Goal: Information Seeking & Learning: Learn about a topic

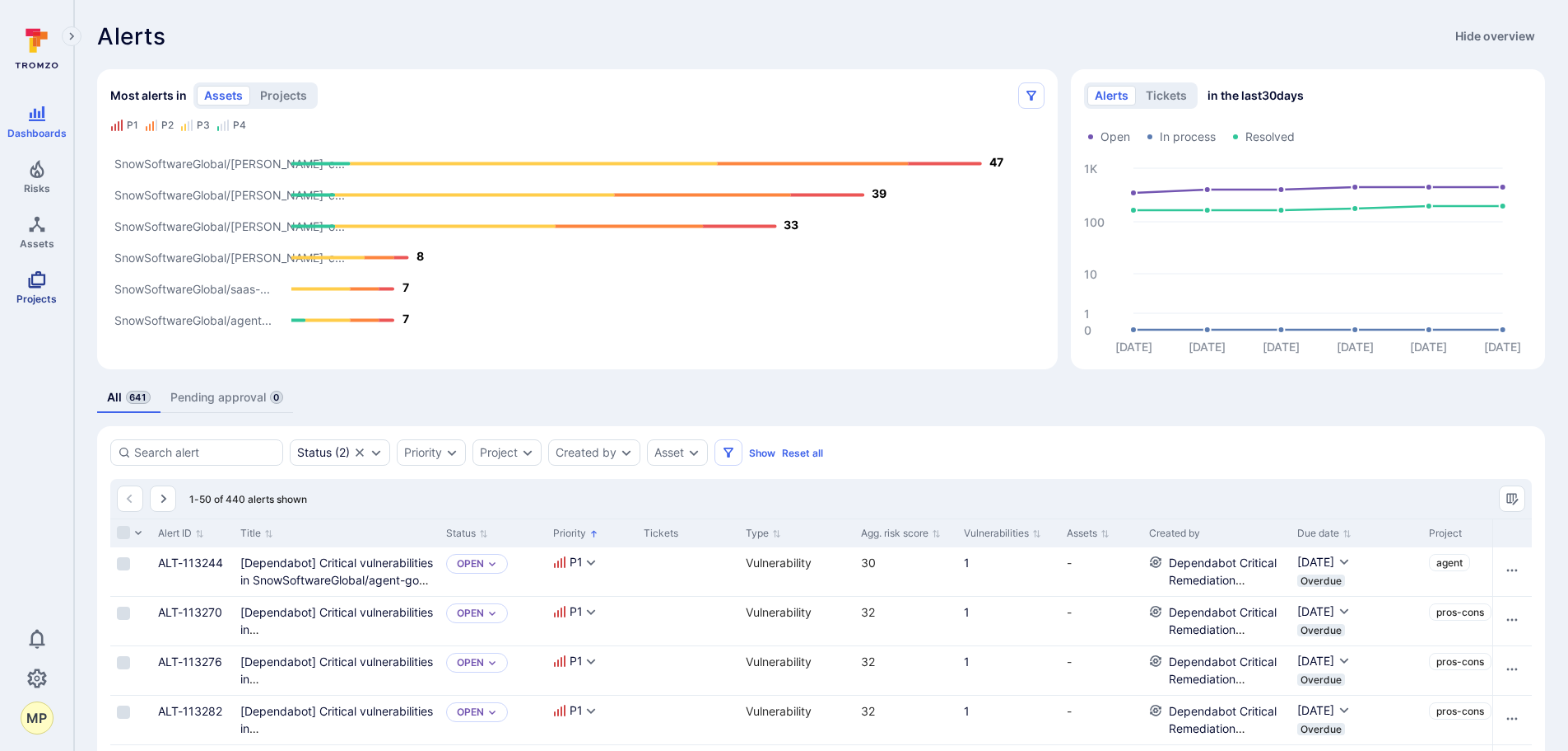
click at [47, 301] on span "Projects" at bounding box center [37, 298] width 41 height 13
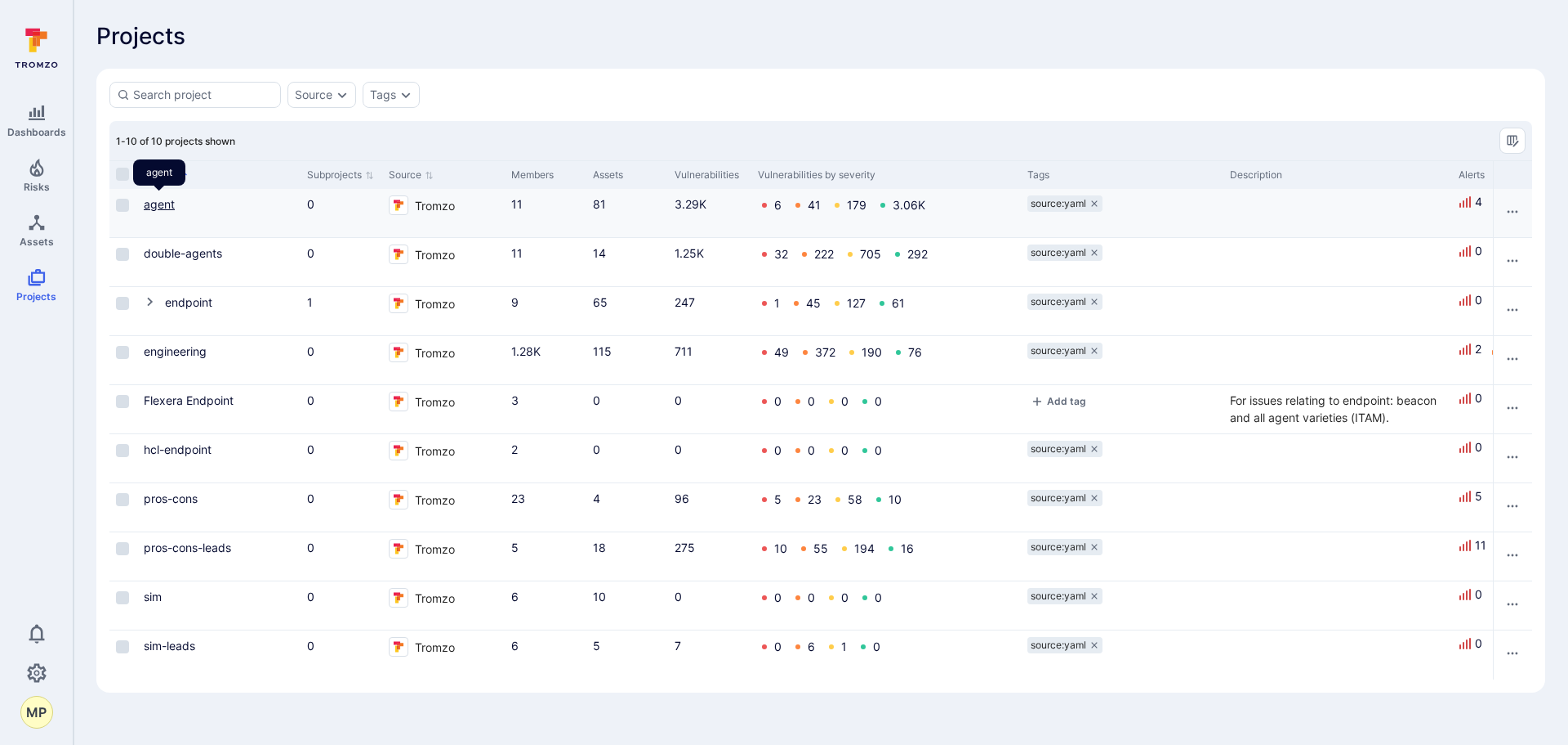
click at [150, 205] on link "agent" at bounding box center [159, 203] width 31 height 13
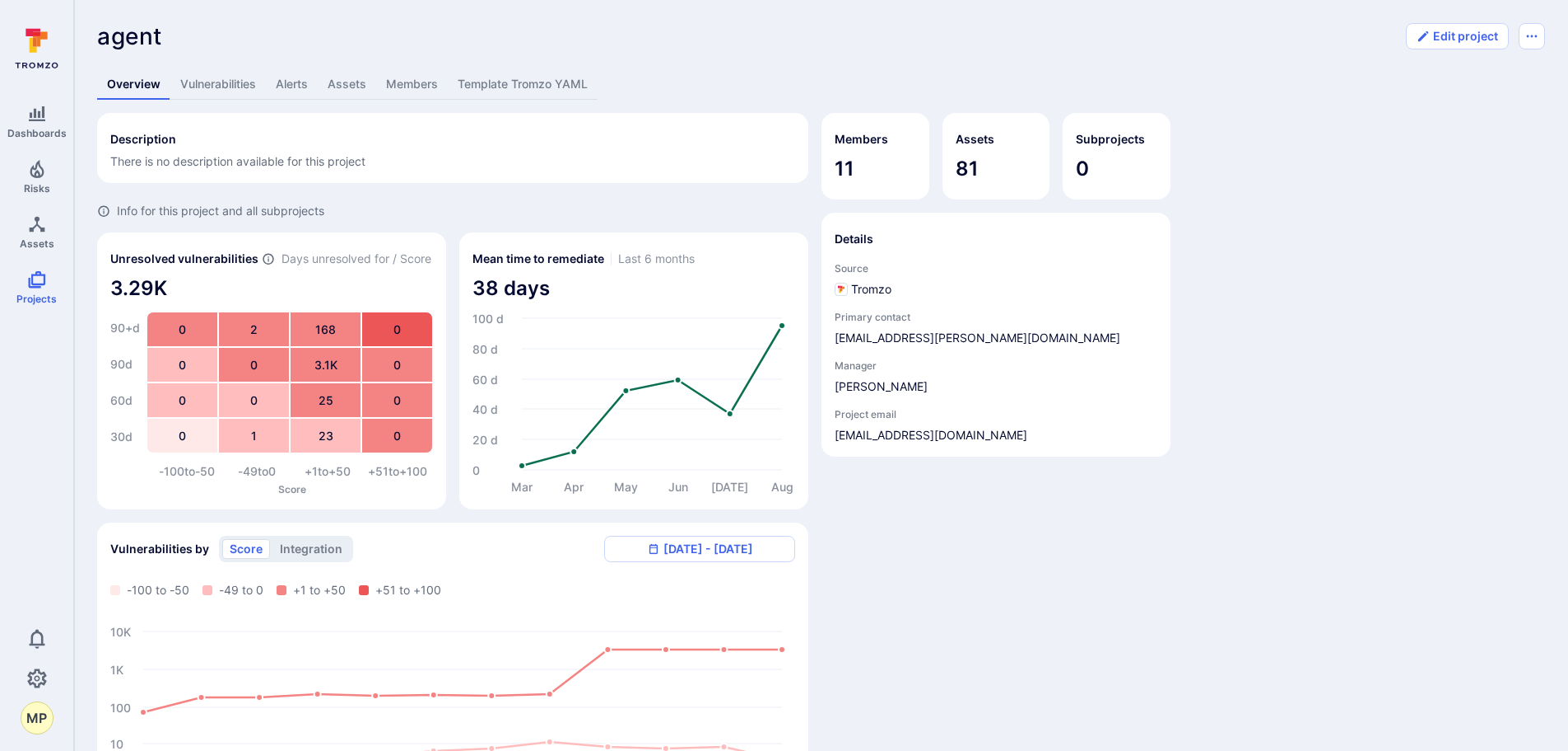
click at [217, 85] on link "Vulnerabilities" at bounding box center [218, 84] width 95 height 30
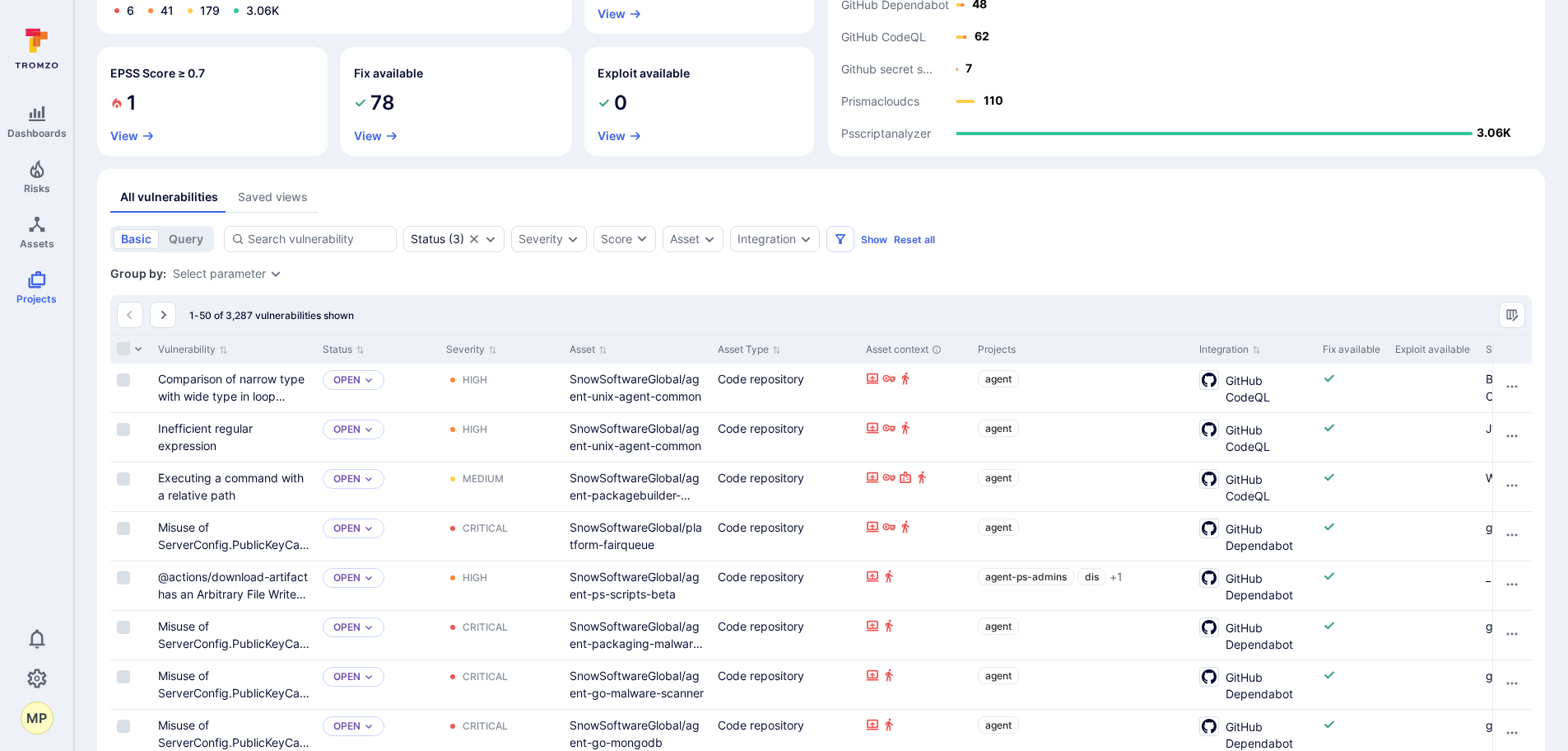
scroll to position [247, 0]
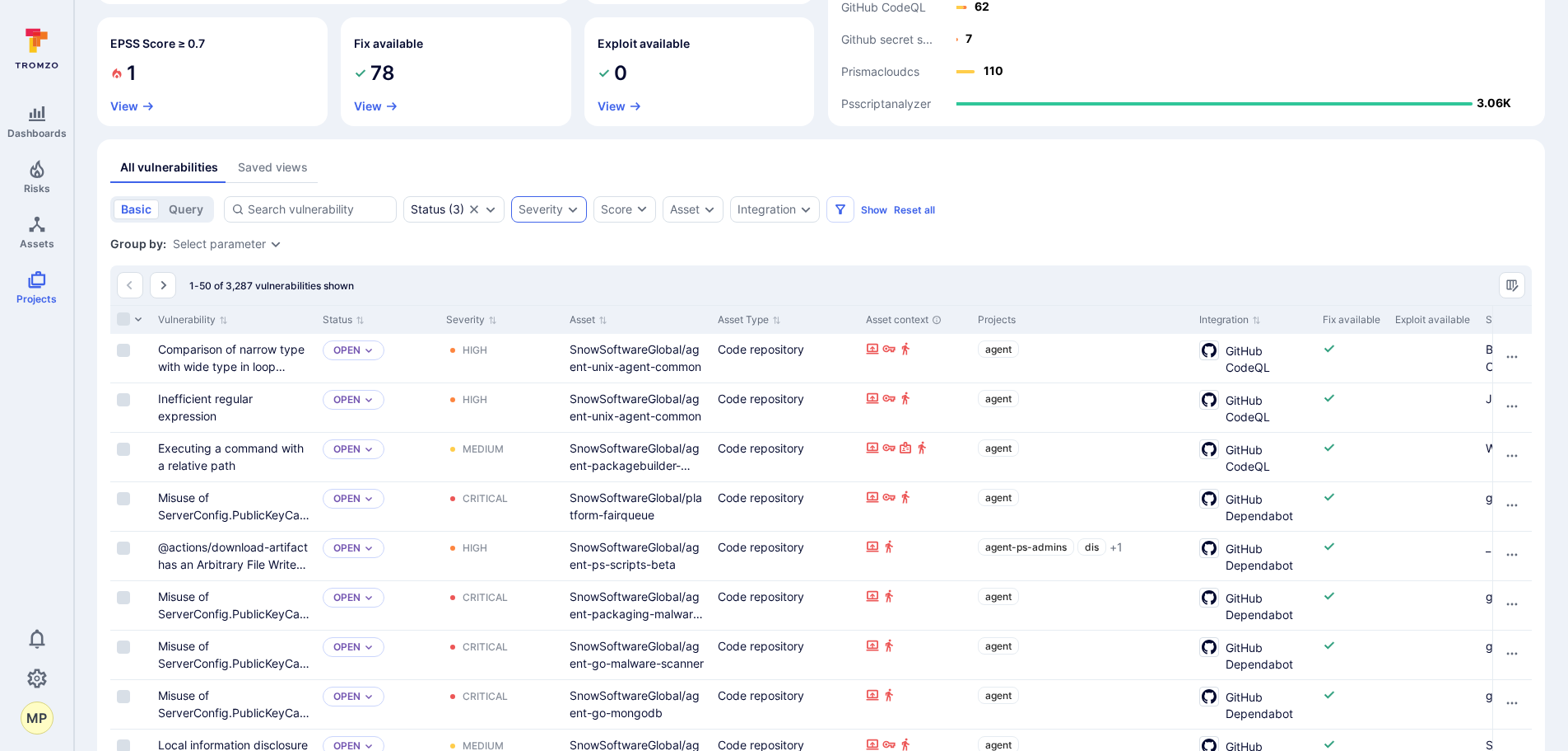
click at [572, 212] on icon "Expand dropdown" at bounding box center [573, 210] width 14 height 14
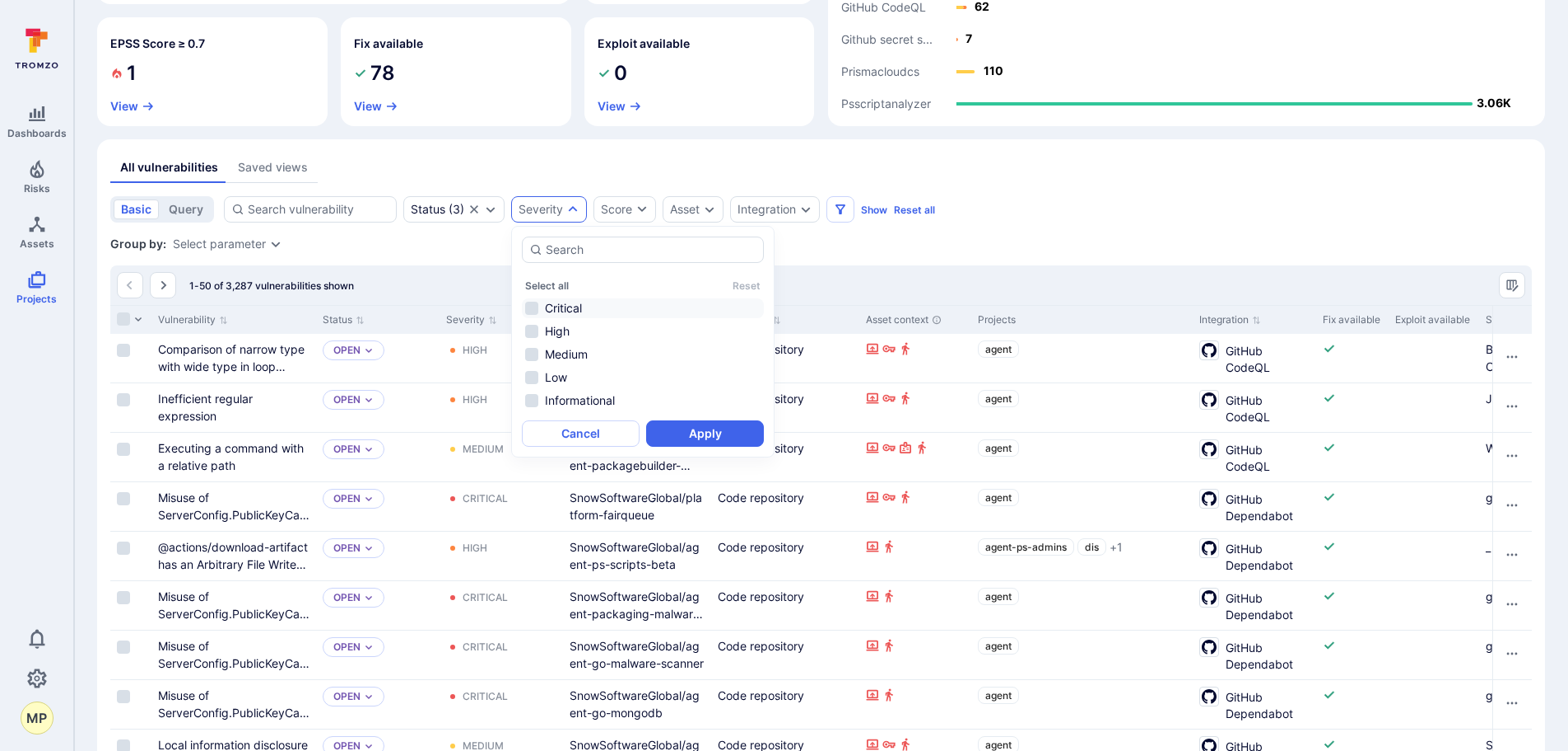
click at [529, 307] on li "Critical" at bounding box center [643, 308] width 242 height 19
click at [700, 436] on button "Apply" at bounding box center [705, 432] width 117 height 26
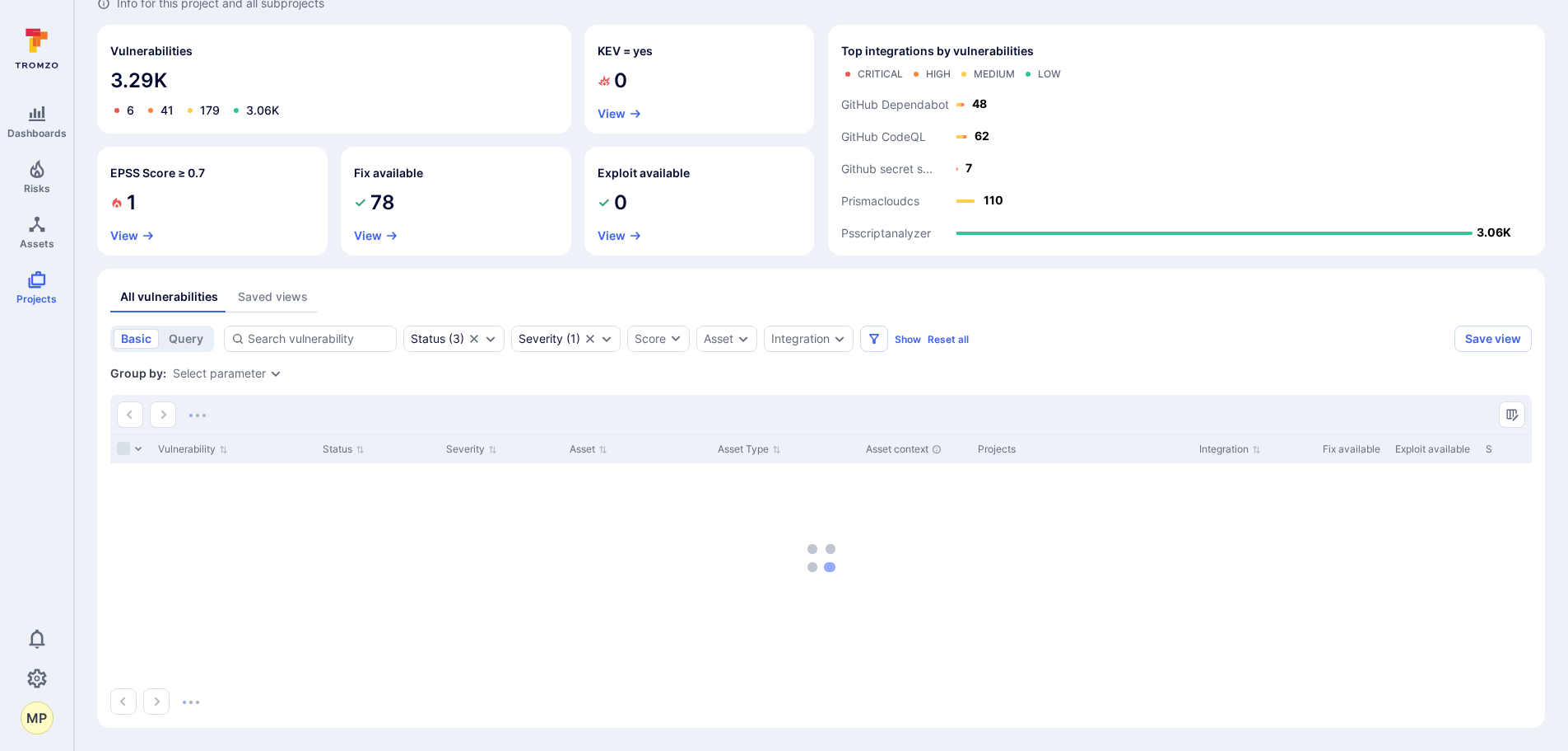
scroll to position [118, 0]
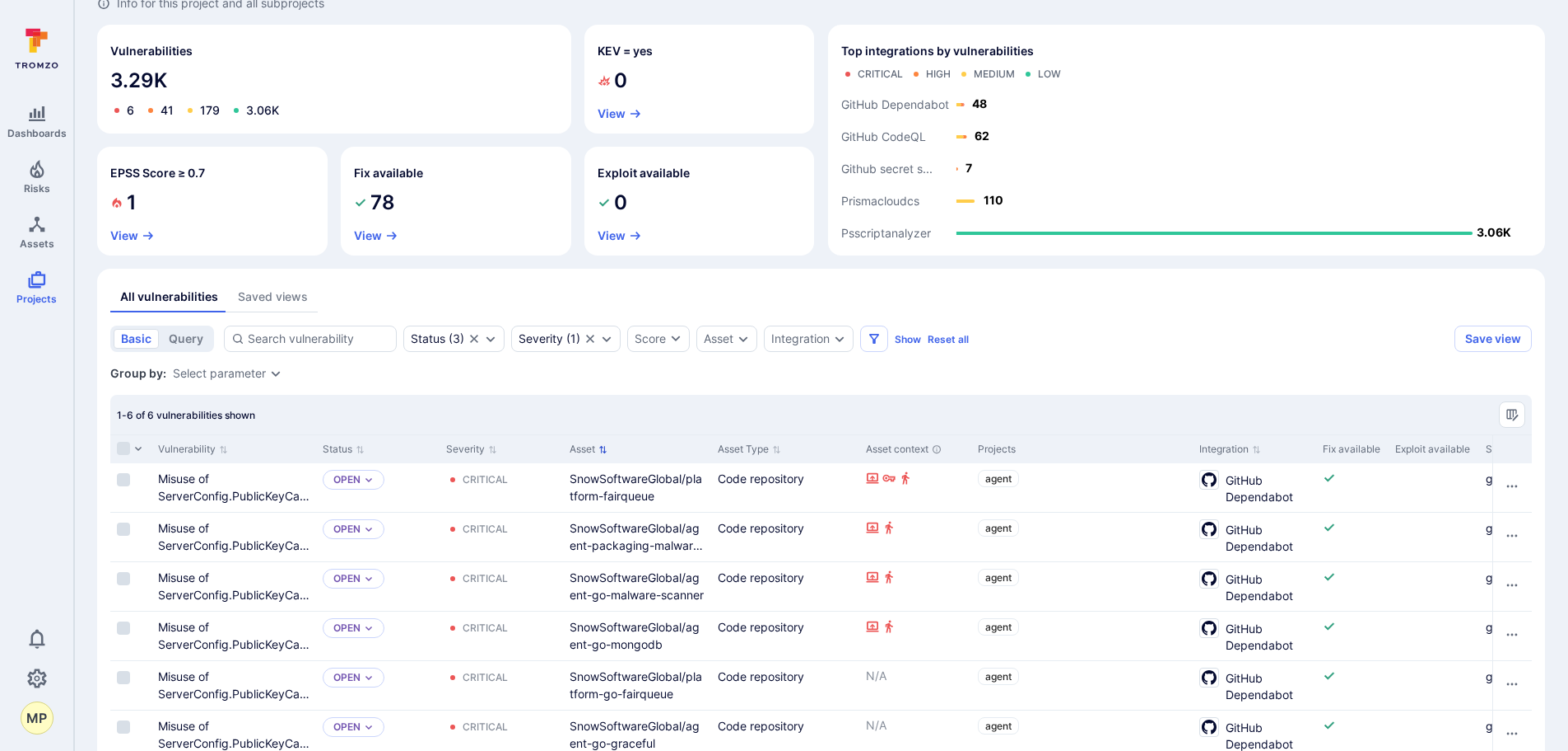
click at [598, 449] on button "Asset" at bounding box center [588, 449] width 38 height 14
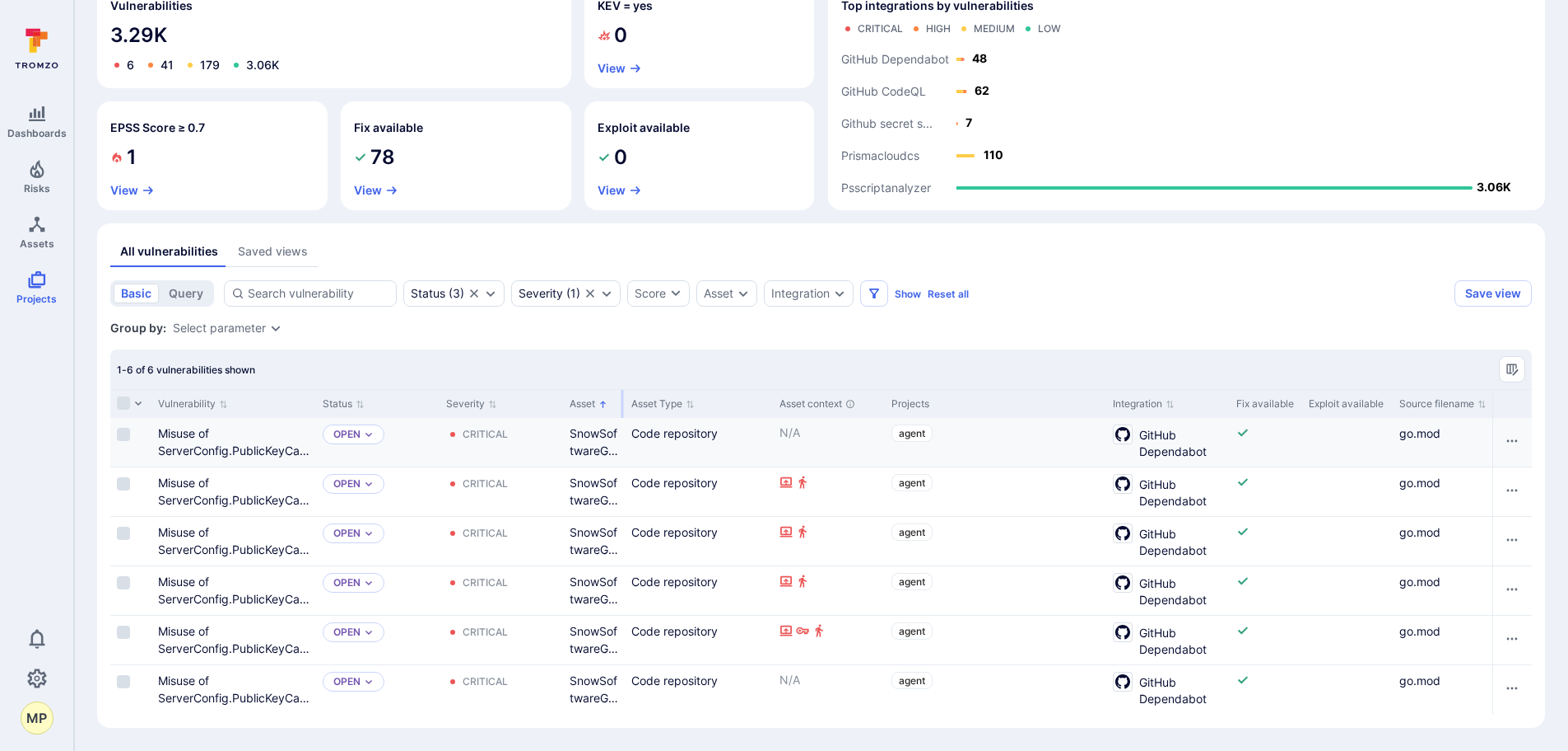
scroll to position [171, 0]
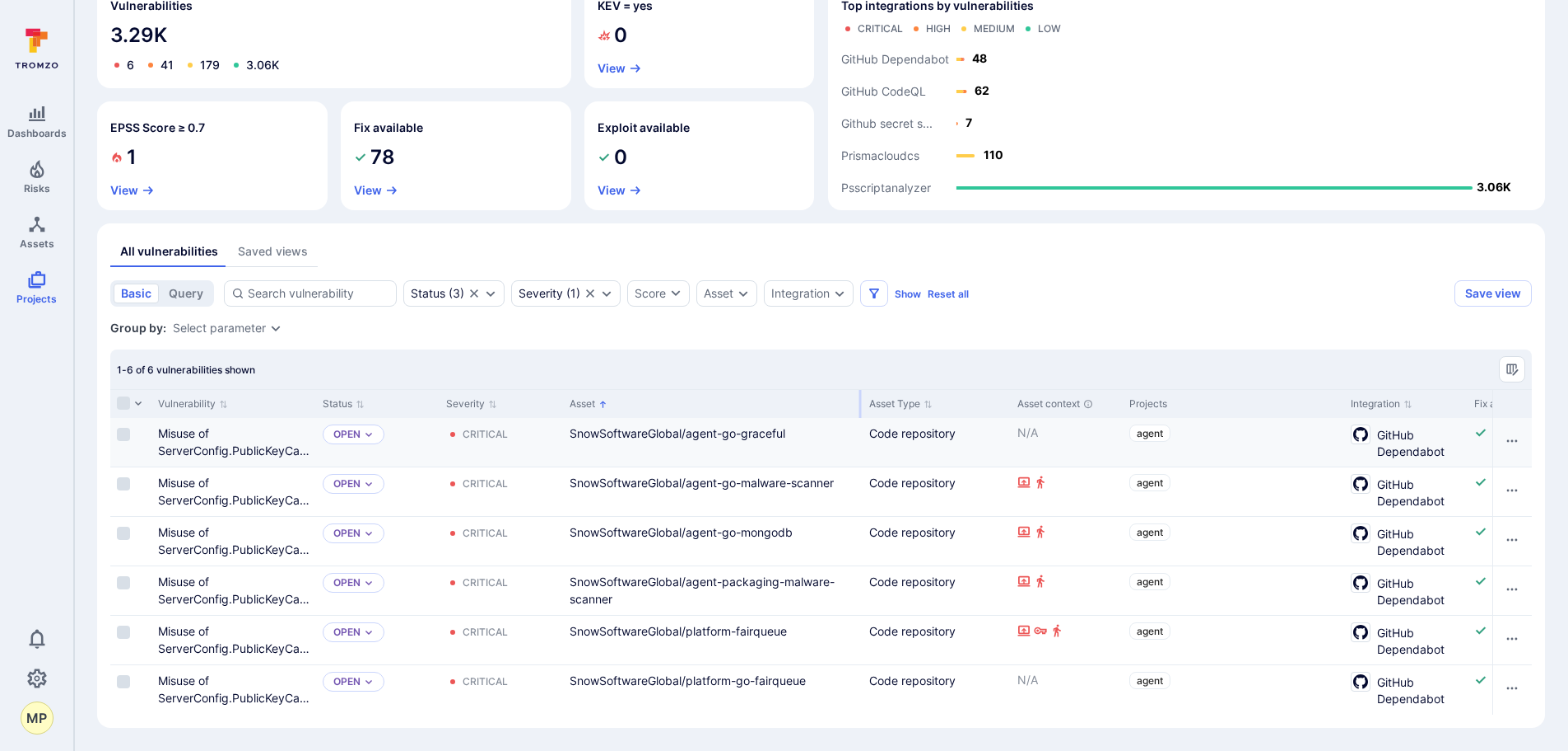
drag, startPoint x: 710, startPoint y: 396, endPoint x: 861, endPoint y: 424, distance: 153.6
click at [861, 424] on div "Vulnerability Status Severity Asset Asset Type Asset context Projects Integrati…" at bounding box center [821, 551] width 1422 height 325
click at [492, 287] on icon "Expand dropdown" at bounding box center [491, 293] width 14 height 14
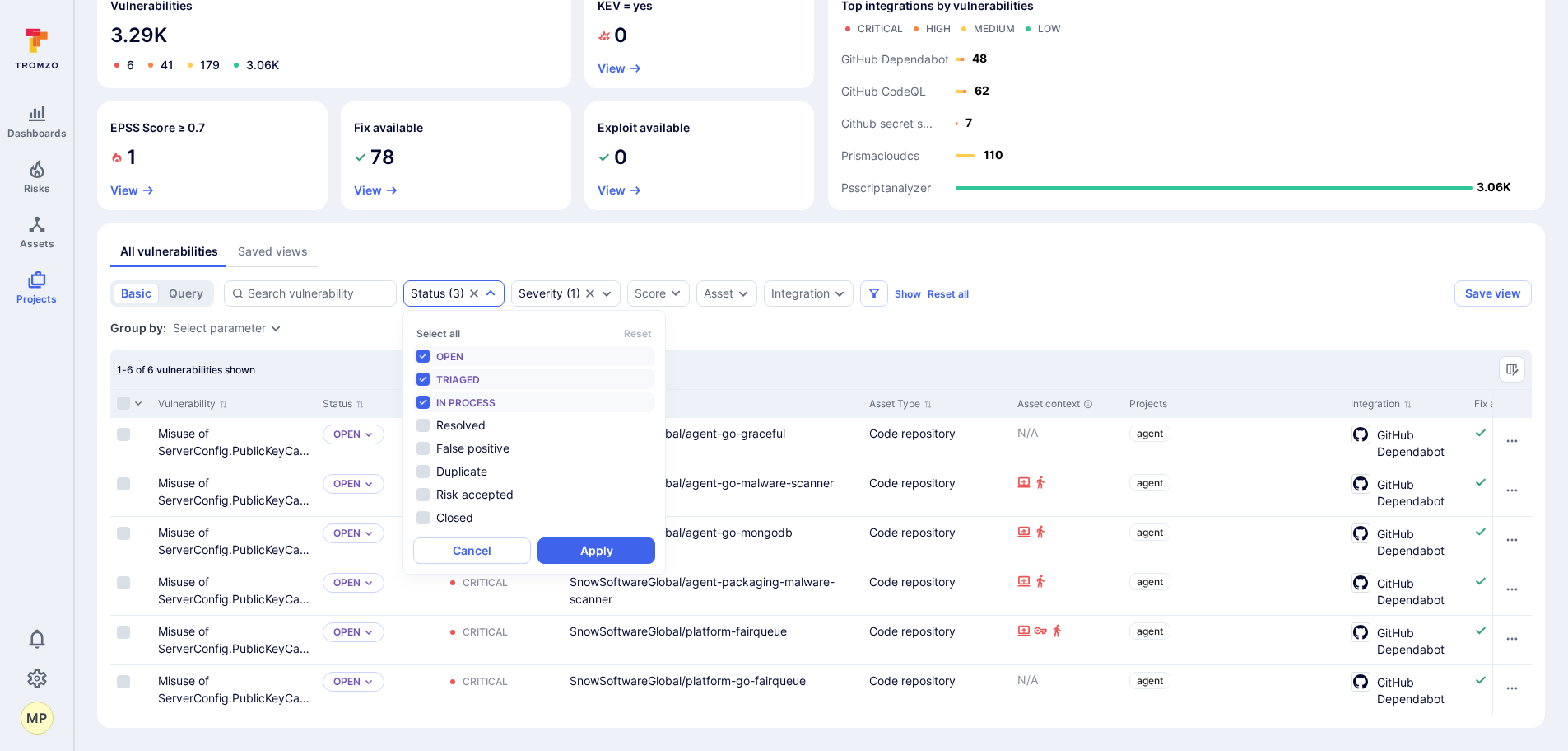
scroll to position [14, 0]
click at [422, 420] on li "Resolved" at bounding box center [534, 425] width 242 height 19
click at [599, 561] on button "Apply" at bounding box center [596, 550] width 117 height 26
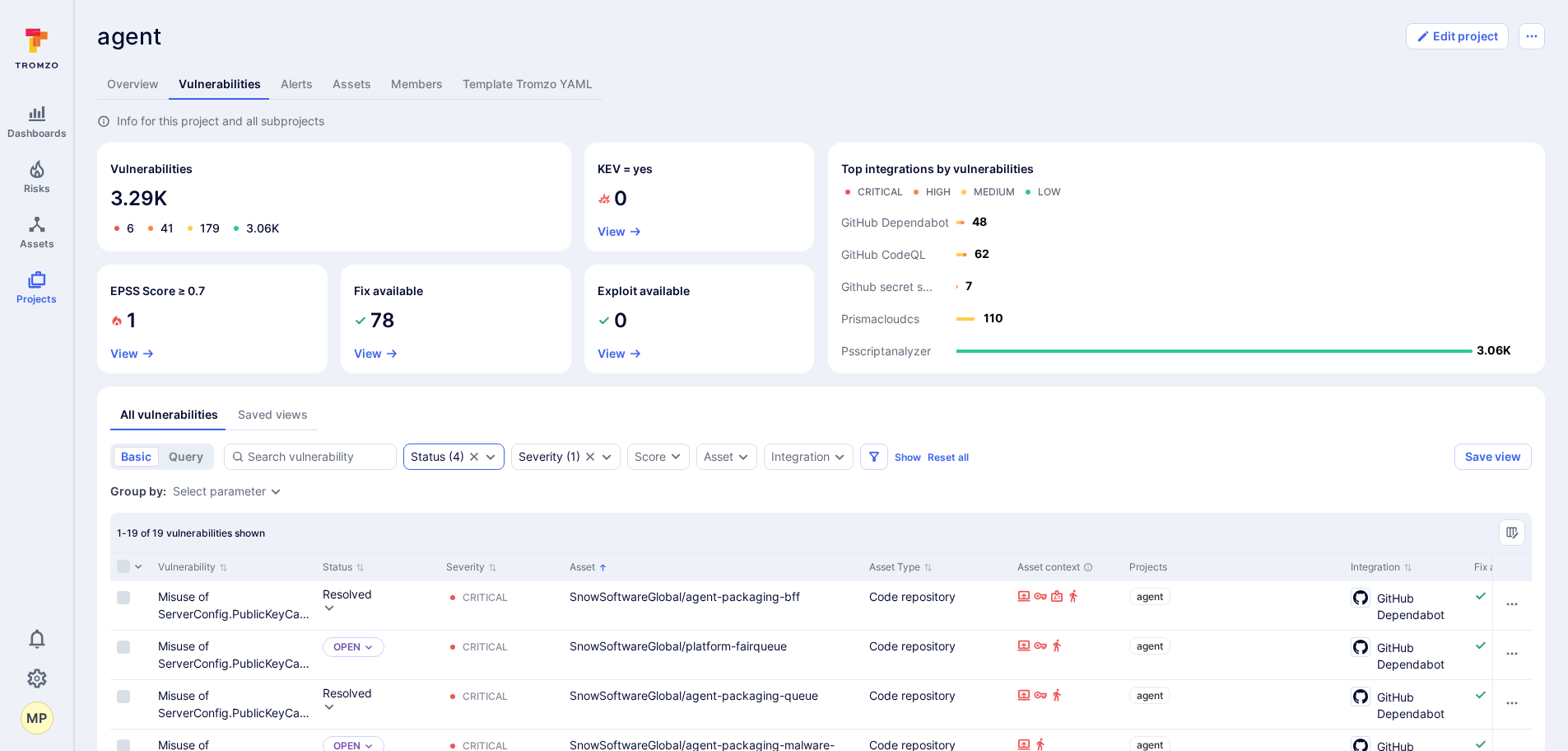
click at [490, 456] on icon "Expand dropdown" at bounding box center [491, 457] width 14 height 14
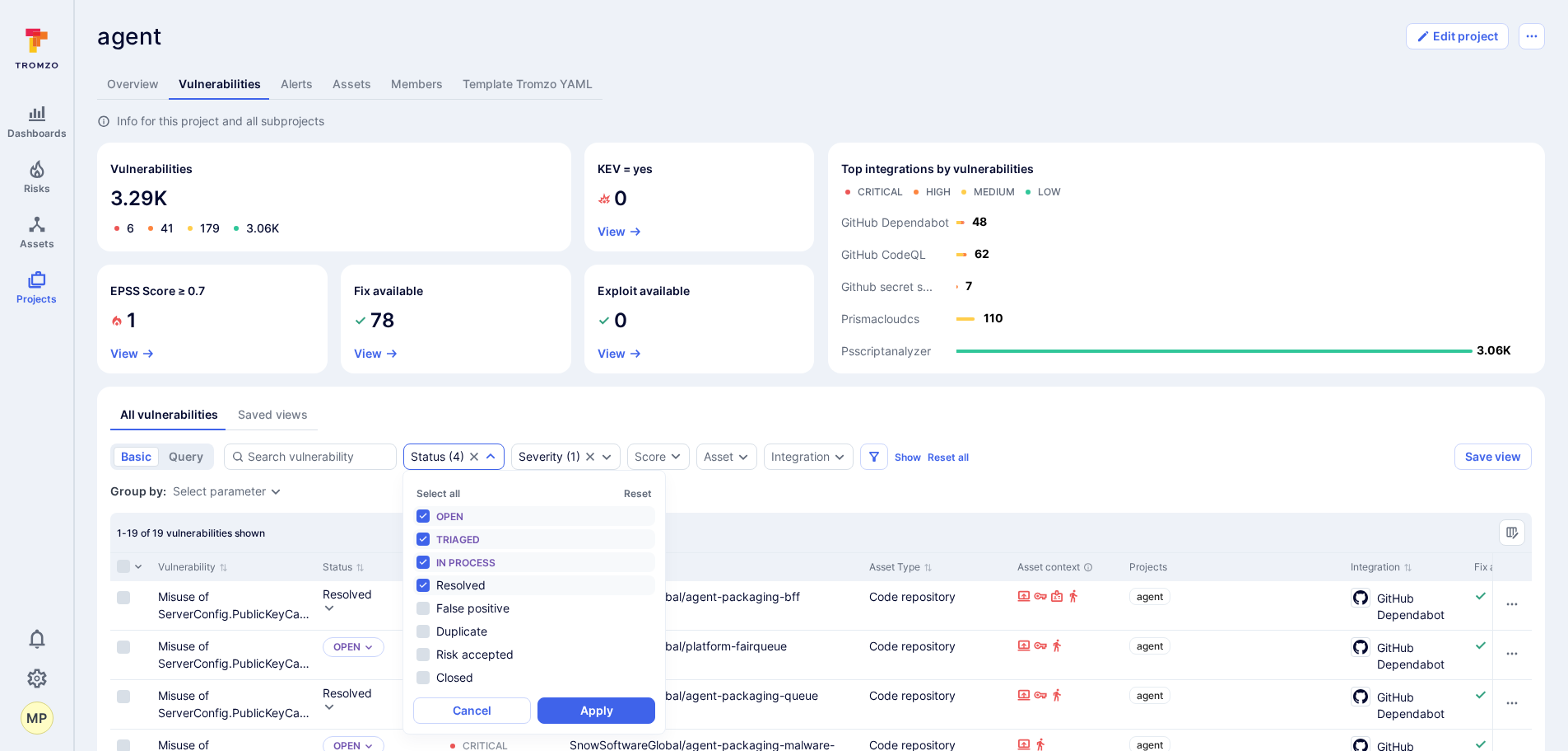
scroll to position [14, 0]
click at [425, 588] on li "Resolved" at bounding box center [534, 585] width 242 height 19
click at [593, 724] on button "Apply" at bounding box center [596, 709] width 117 height 26
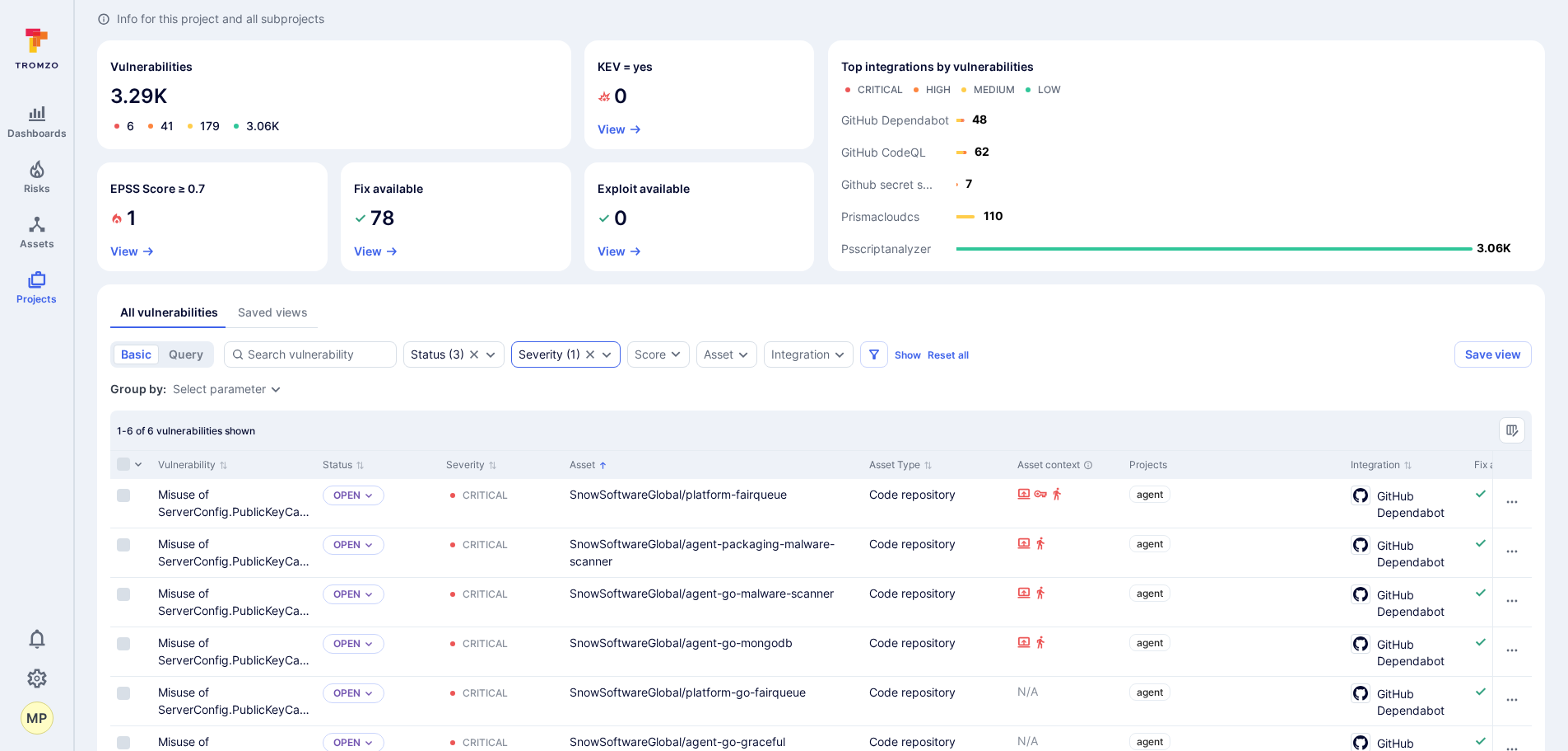
scroll to position [7, 0]
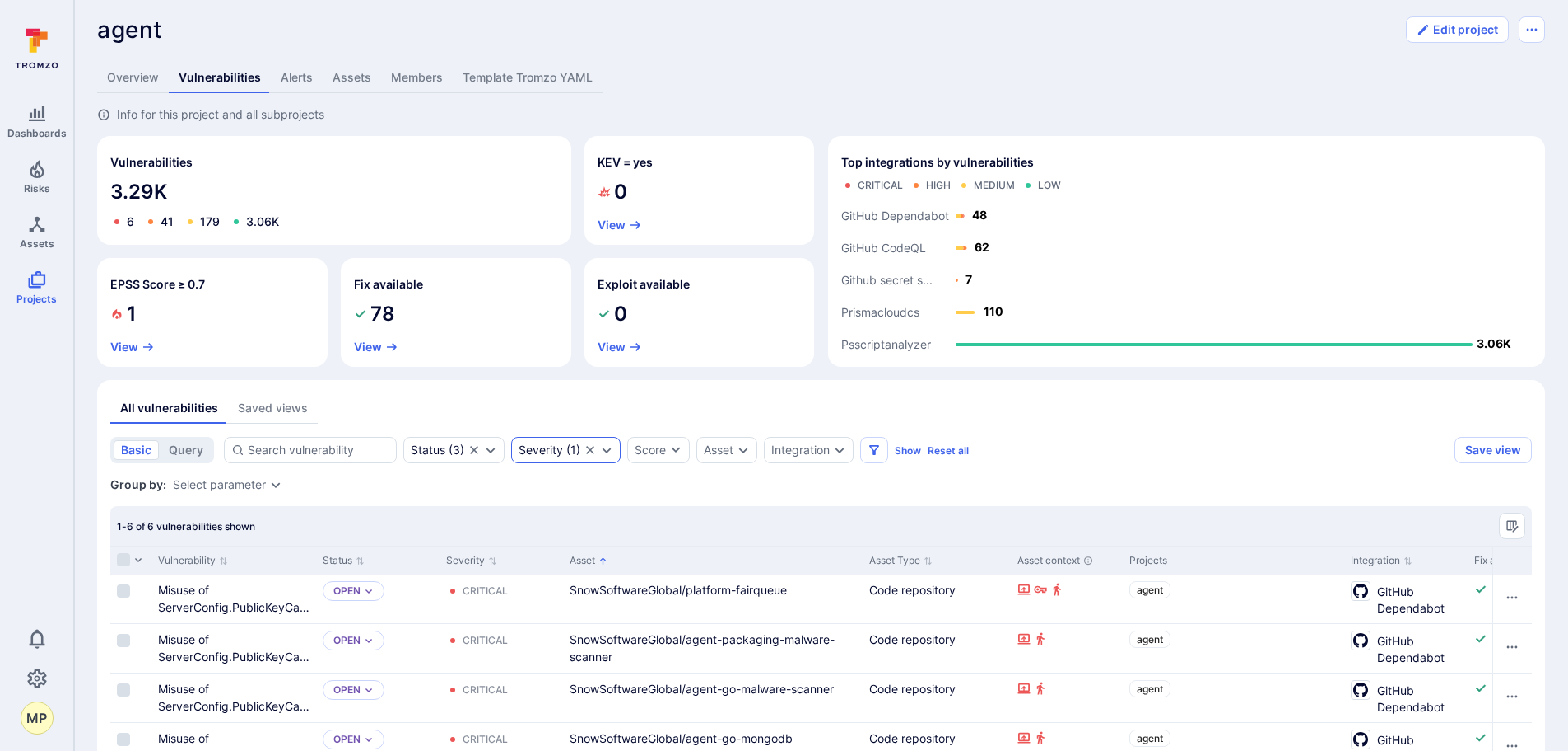
click at [609, 451] on icon "Expand dropdown" at bounding box center [607, 450] width 9 height 6
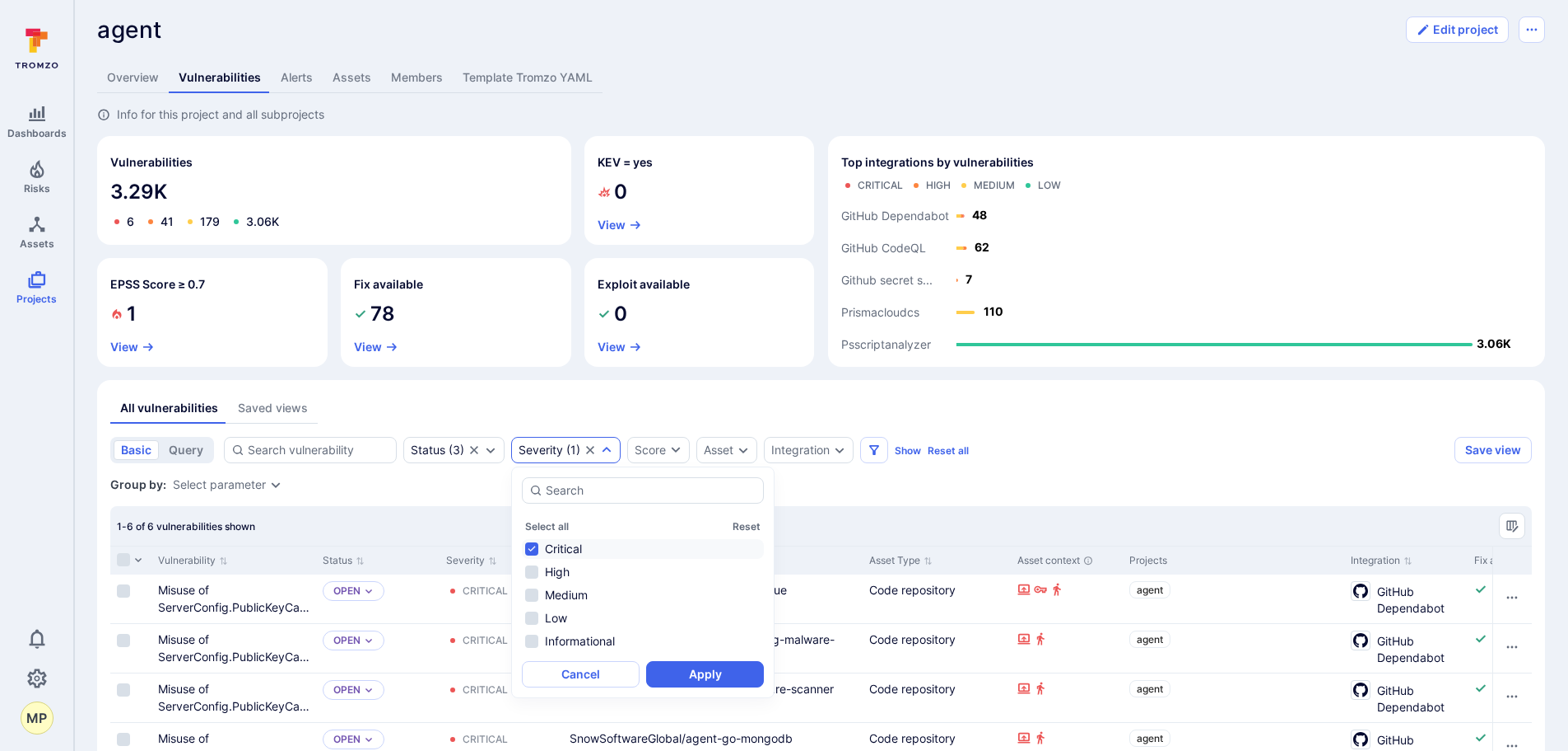
click at [537, 551] on li "Critical" at bounding box center [643, 549] width 242 height 19
click at [530, 565] on li "High" at bounding box center [643, 571] width 242 height 19
click at [723, 670] on button "Apply" at bounding box center [705, 673] width 117 height 26
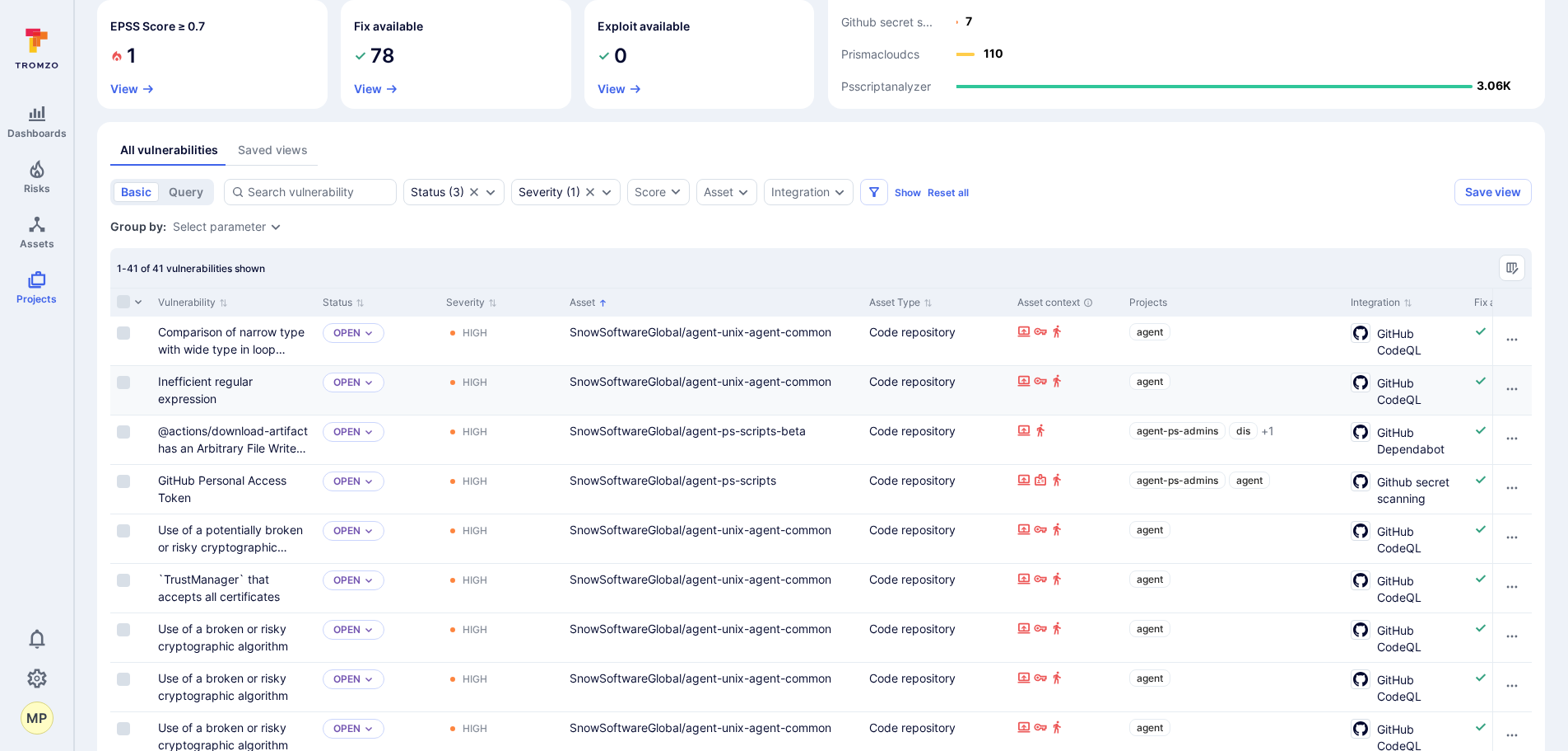
scroll to position [254, 0]
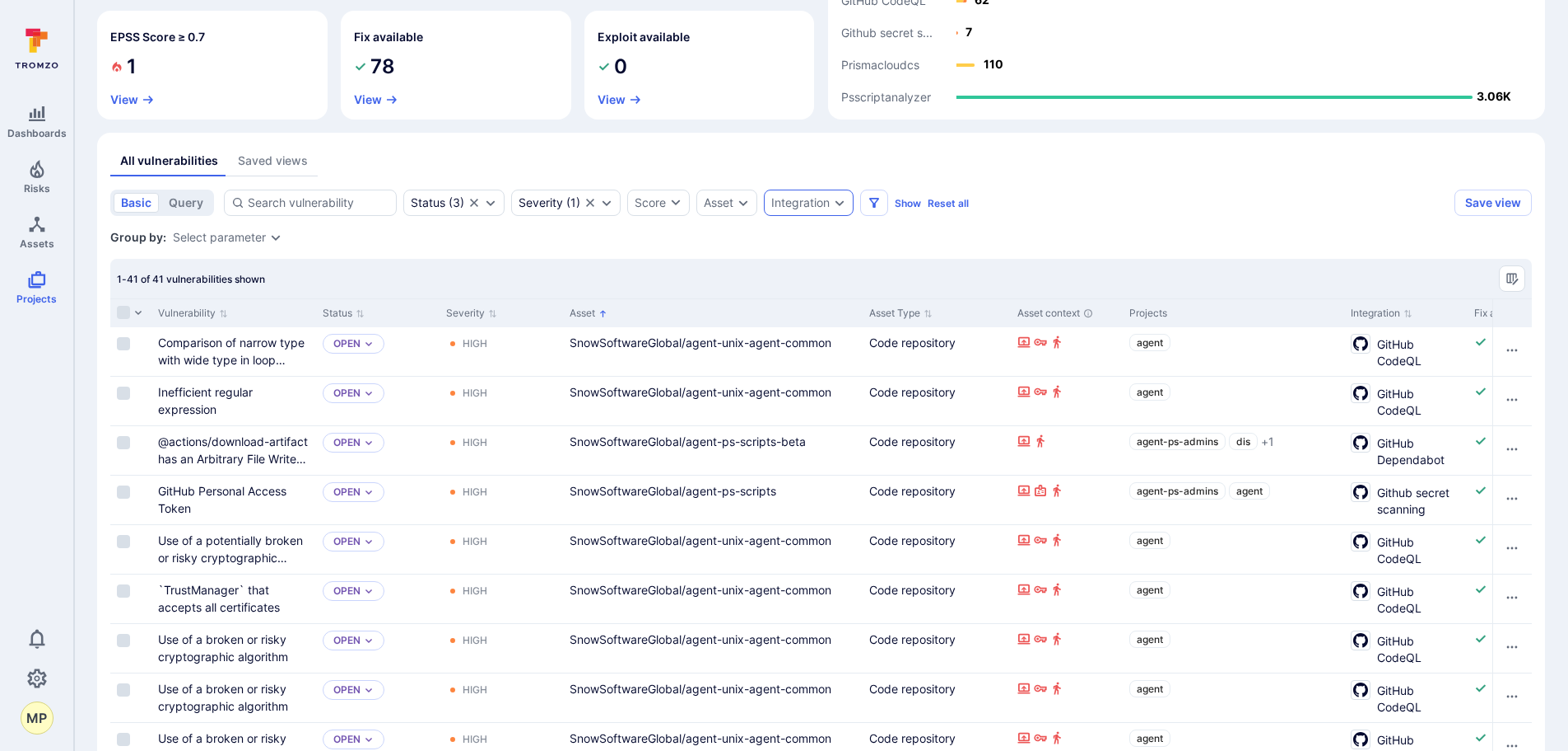
click at [851, 206] on div "Integration" at bounding box center [809, 202] width 89 height 26
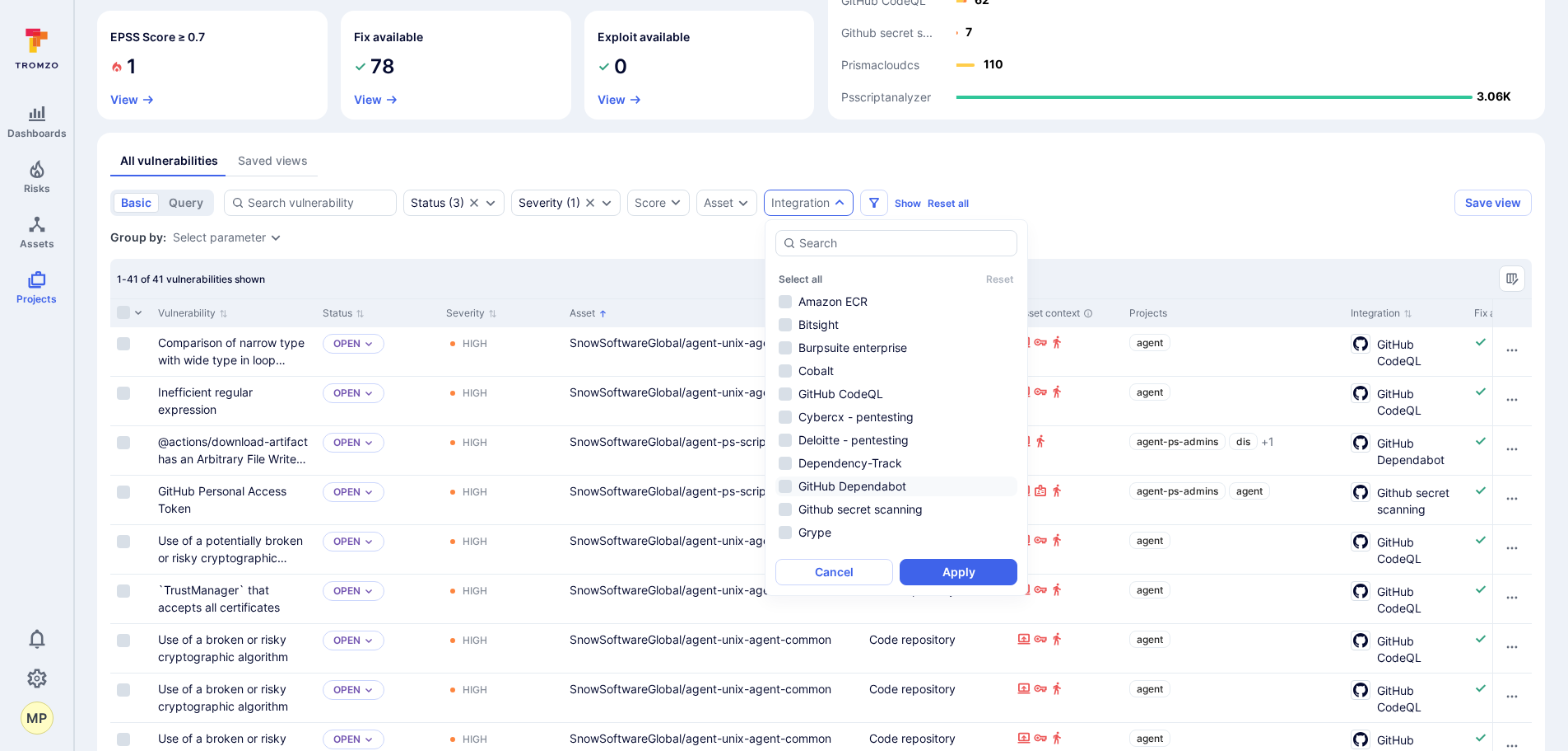
click at [826, 480] on li "GitHub Dependabot" at bounding box center [896, 486] width 242 height 19
click at [1006, 577] on button "Apply" at bounding box center [958, 571] width 117 height 26
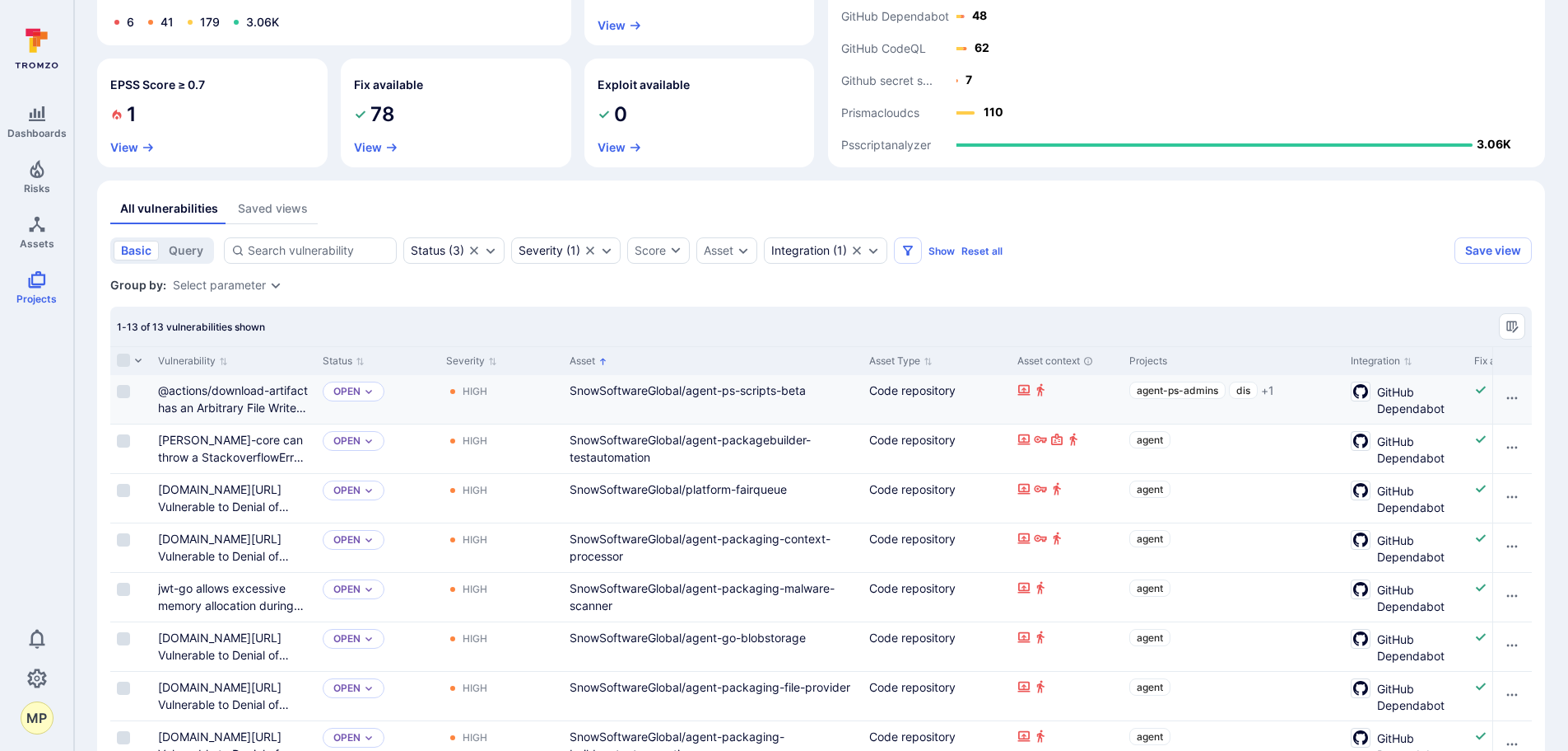
scroll to position [247, 0]
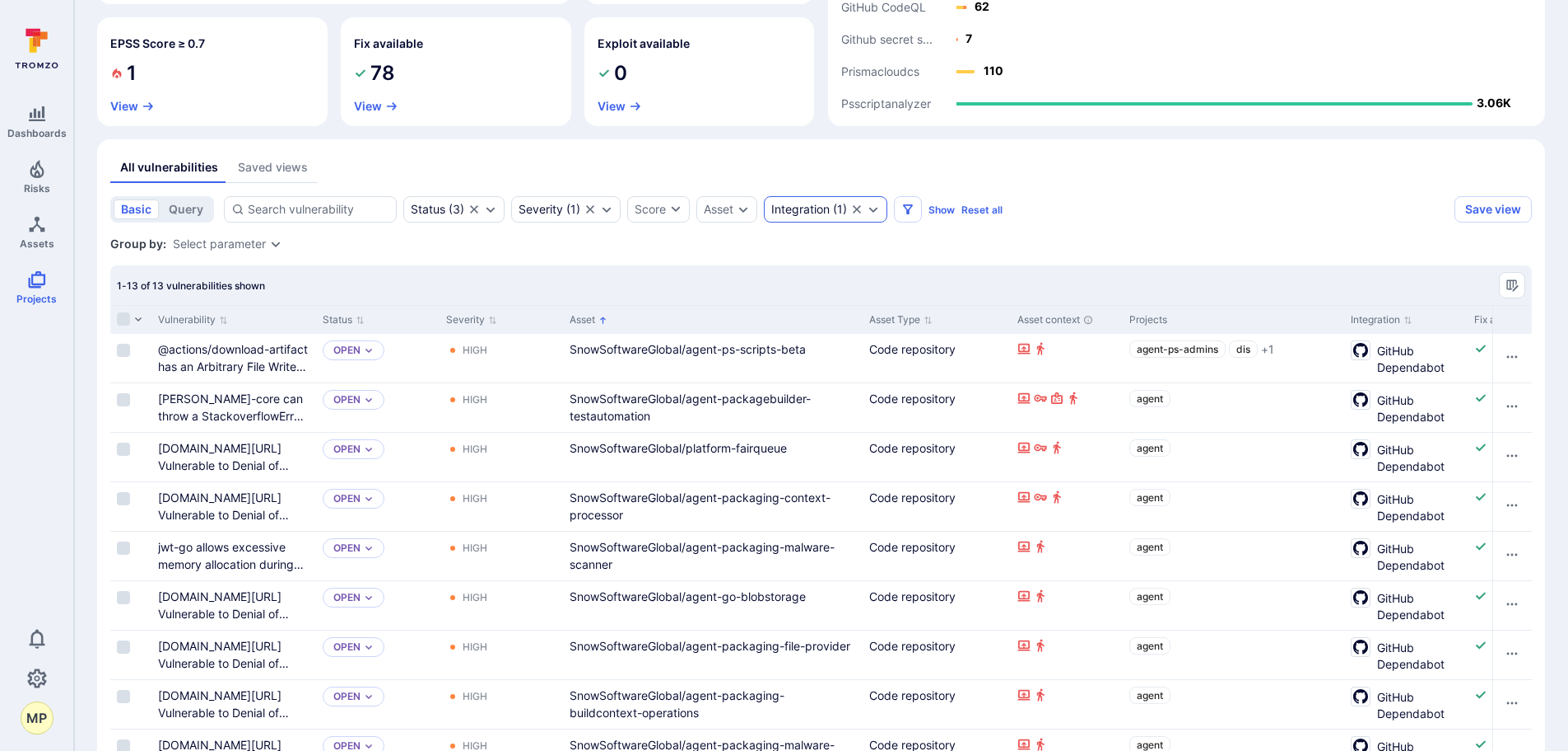
click at [874, 213] on icon "Expand dropdown" at bounding box center [874, 210] width 14 height 14
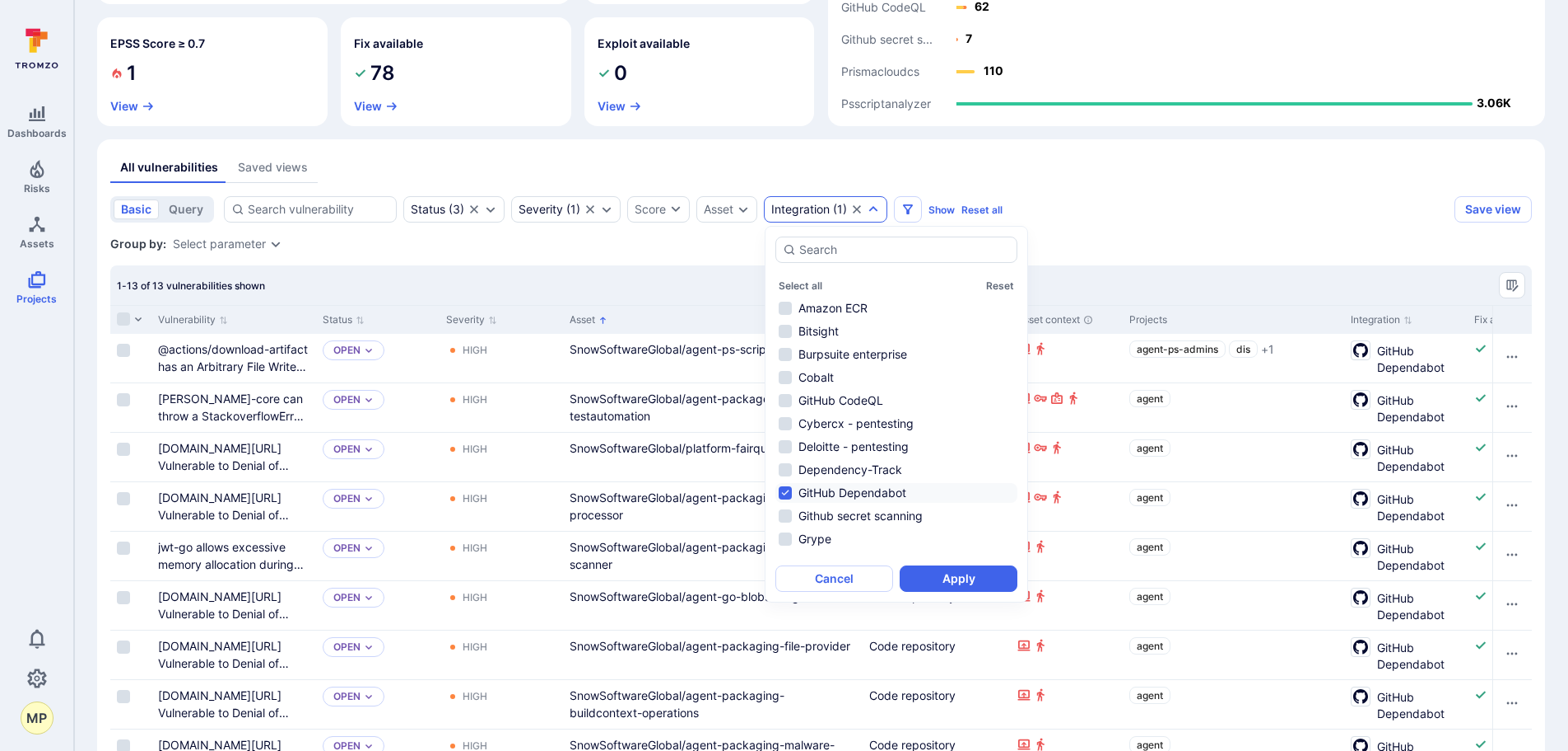
click at [788, 495] on li "GitHub Dependabot" at bounding box center [896, 493] width 242 height 19
click at [789, 402] on li "GitHub CodeQL" at bounding box center [896, 400] width 242 height 19
click at [961, 579] on button "Apply" at bounding box center [958, 578] width 117 height 26
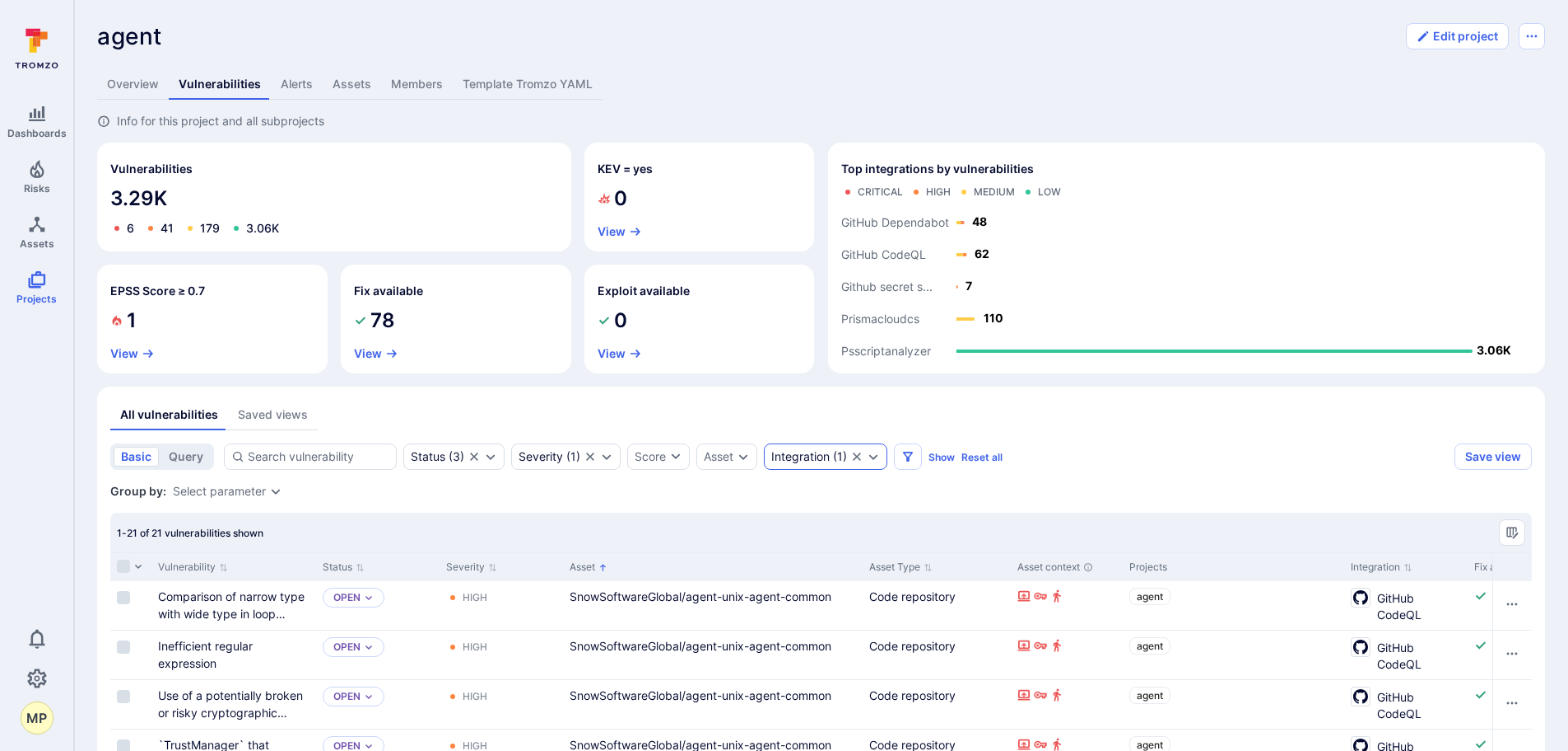
click at [881, 461] on icon "Expand dropdown" at bounding box center [874, 457] width 14 height 14
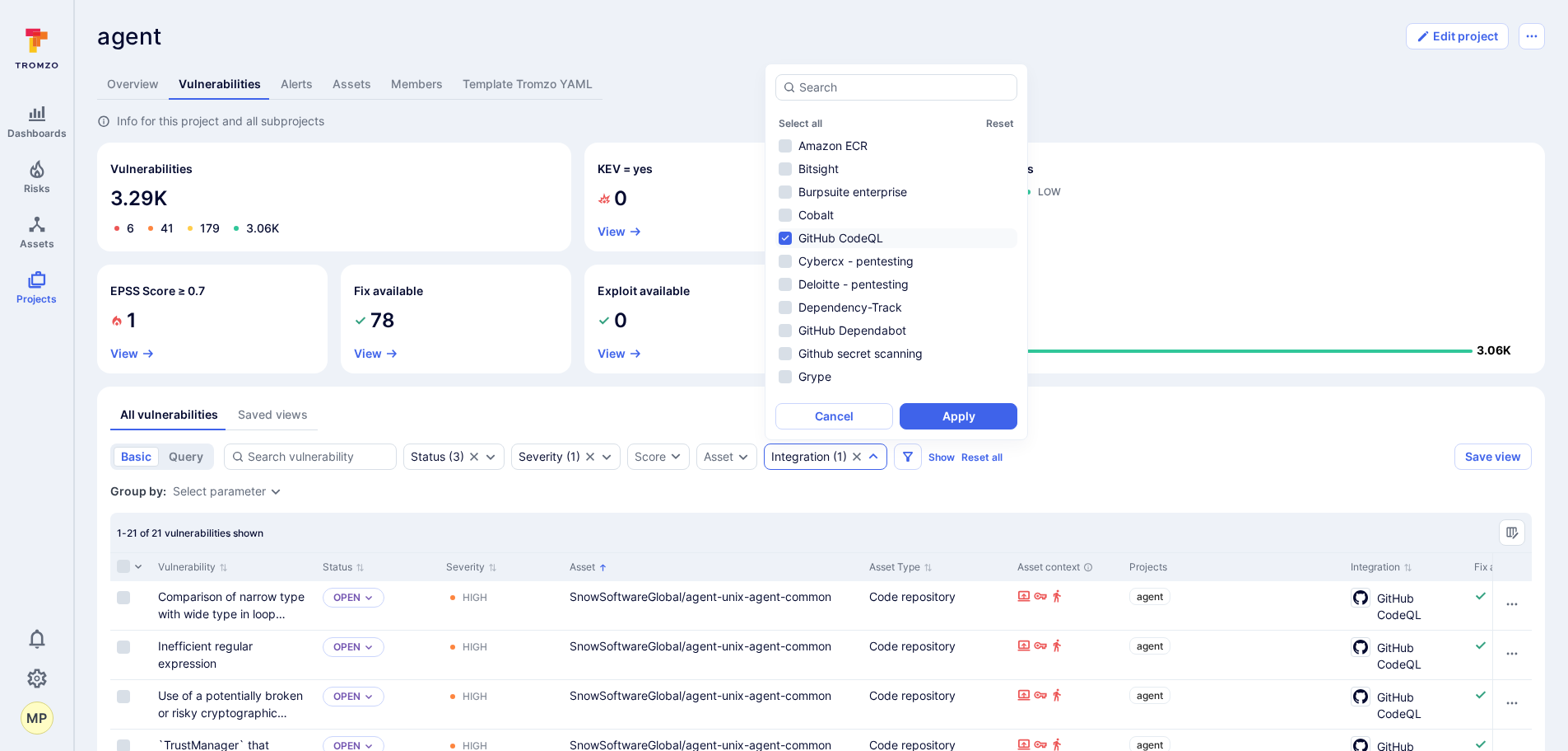
click at [790, 237] on li "GitHub CodeQL" at bounding box center [896, 238] width 242 height 19
click at [942, 406] on button "Apply" at bounding box center [958, 416] width 117 height 26
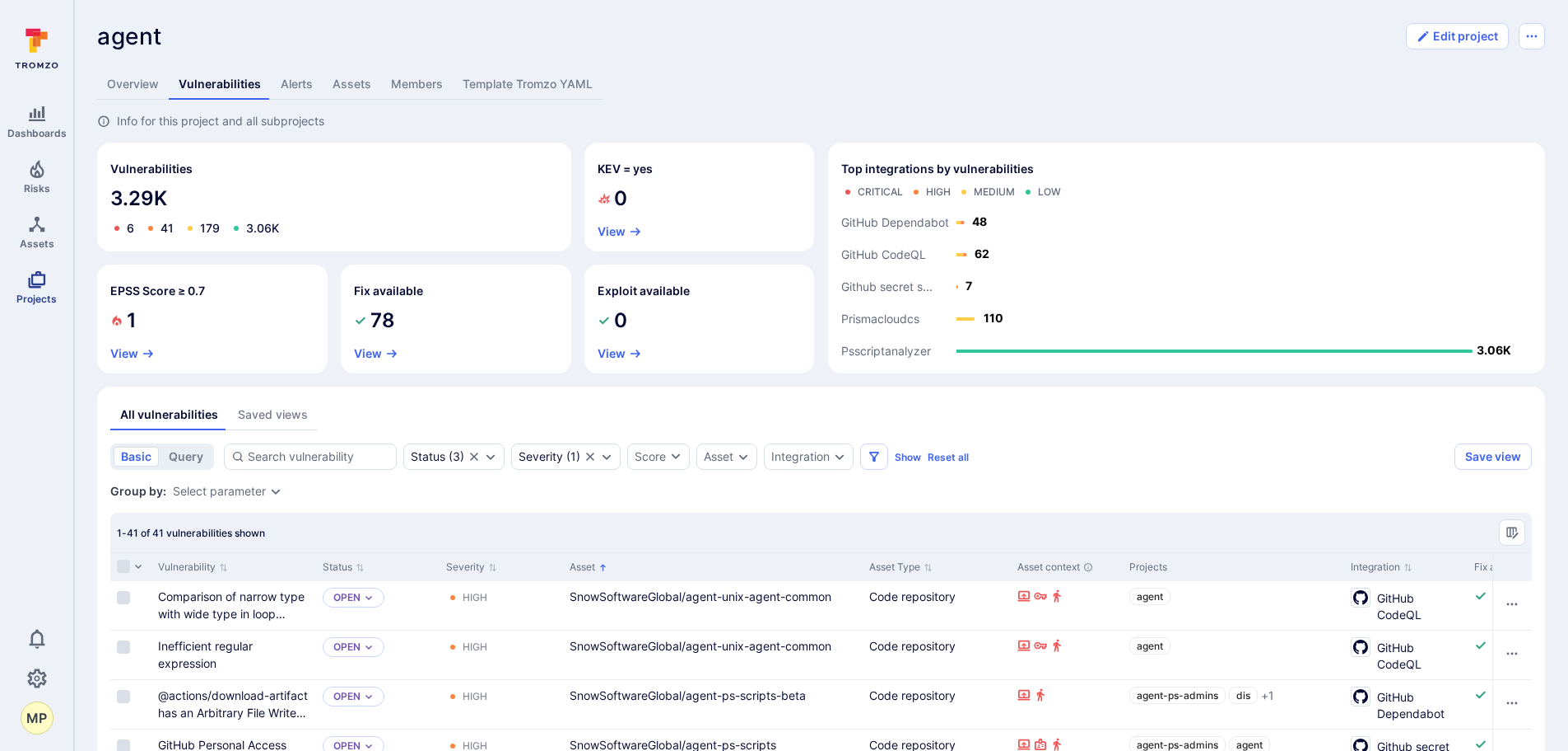
click at [35, 282] on icon "Projects" at bounding box center [37, 279] width 19 height 19
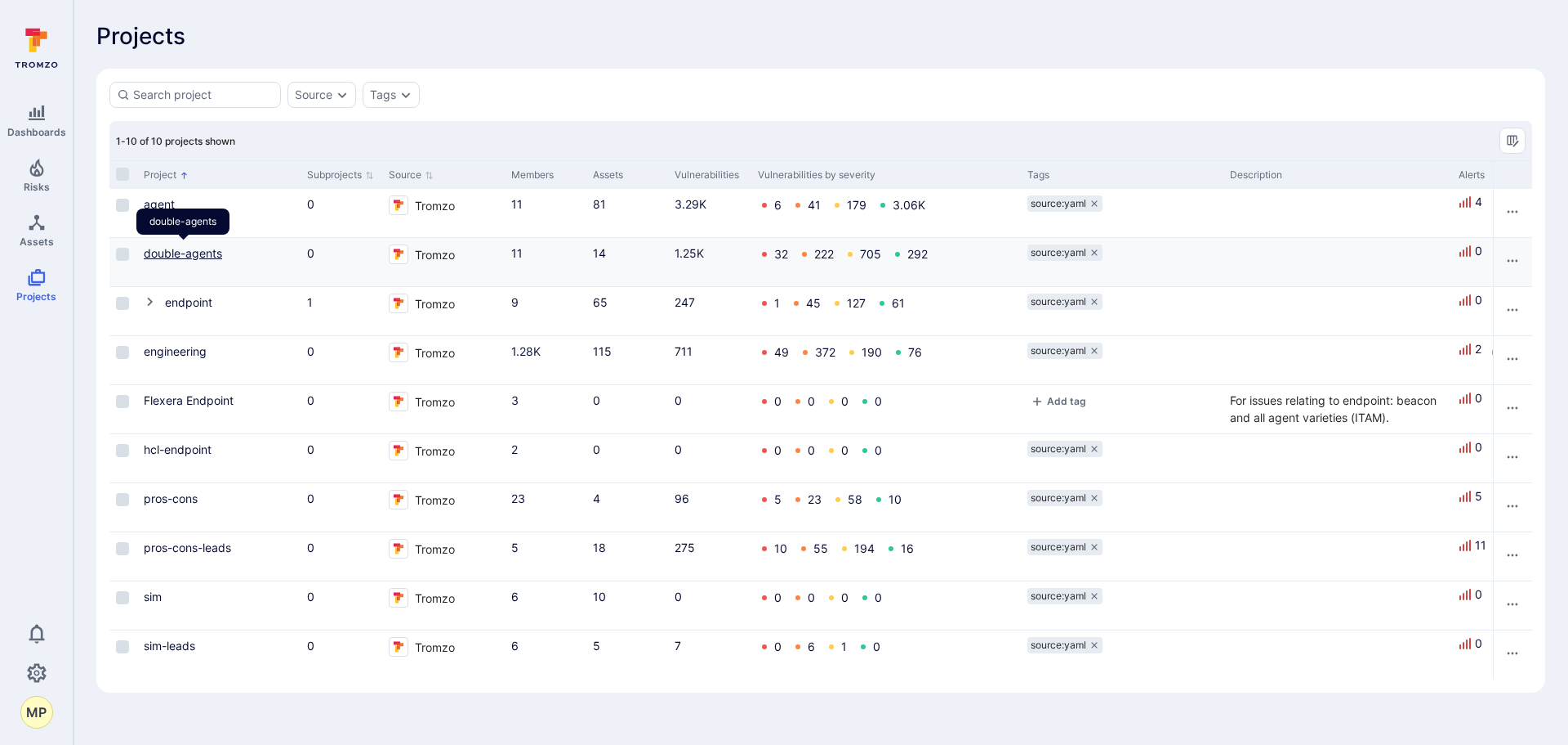
click at [170, 252] on link "double-agents" at bounding box center [182, 253] width 78 height 13
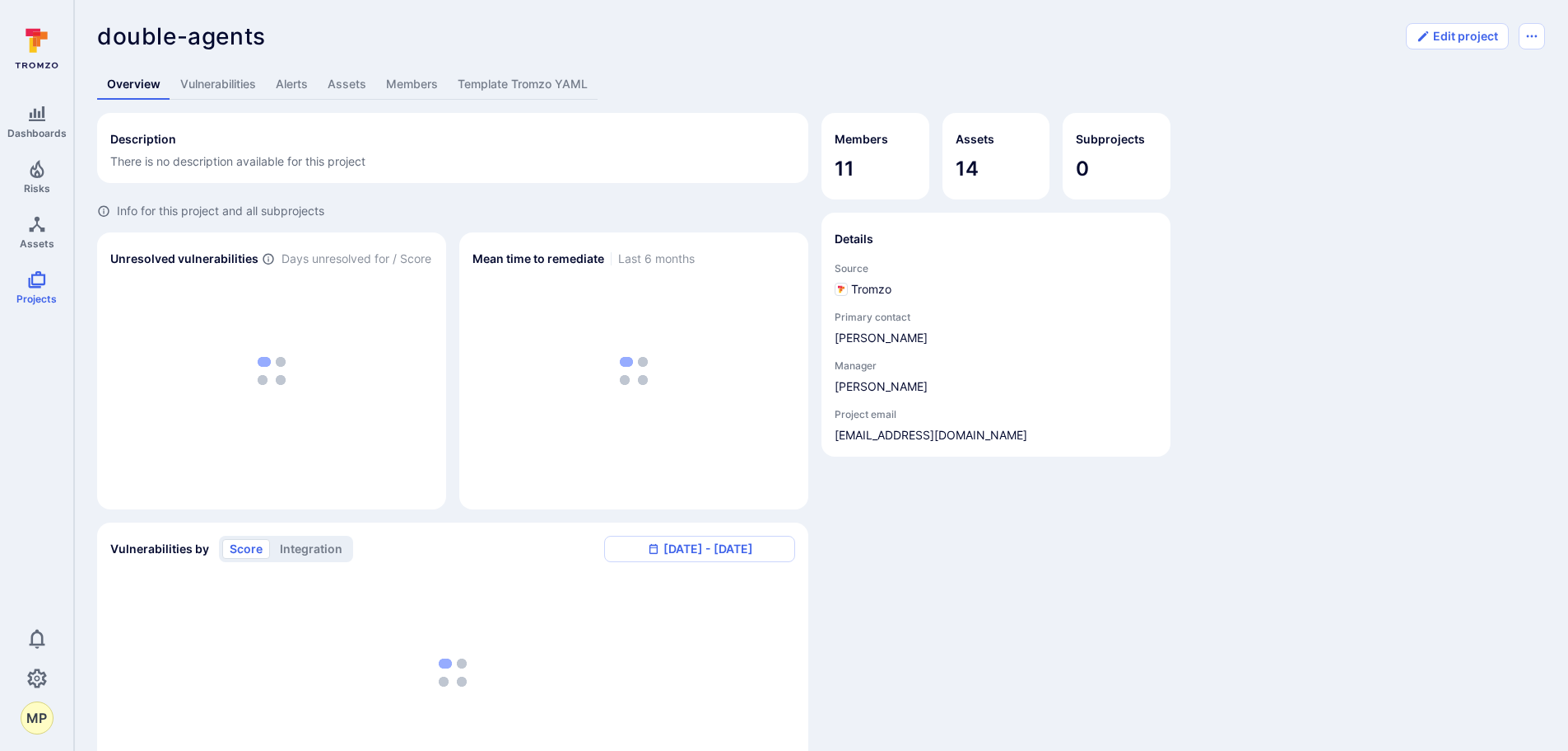
click at [242, 87] on link "Vulnerabilities" at bounding box center [218, 84] width 95 height 30
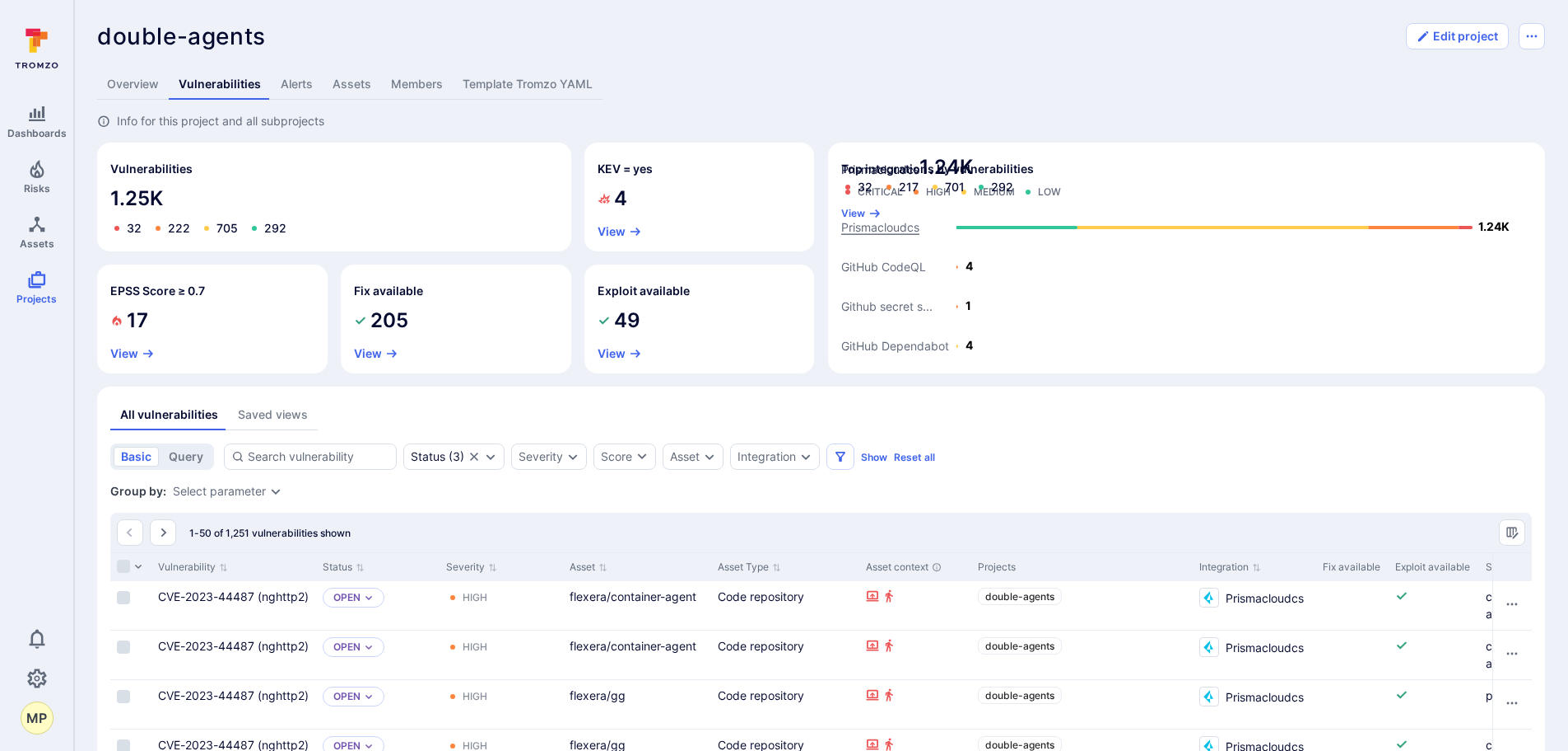
click at [878, 229] on text "Prismacloudcs" at bounding box center [881, 227] width 79 height 14
click at [882, 227] on text "Prismacloudcs" at bounding box center [881, 227] width 79 height 14
click at [882, 207] on icon "button" at bounding box center [876, 214] width 14 height 14
click at [572, 463] on div "Severity" at bounding box center [550, 456] width 76 height 26
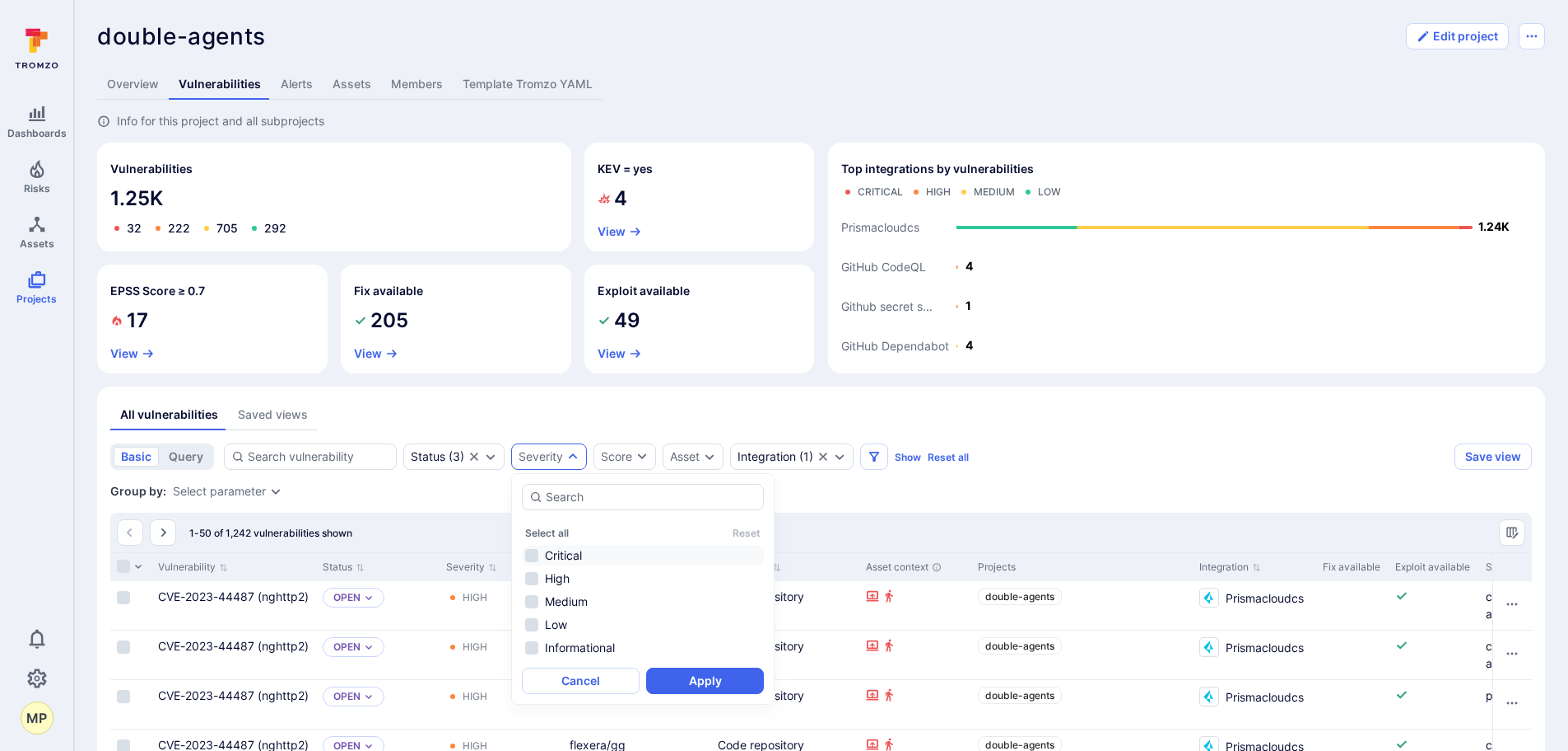
click at [550, 556] on li "Critical" at bounding box center [643, 555] width 242 height 19
click at [716, 679] on button "Apply" at bounding box center [705, 680] width 117 height 26
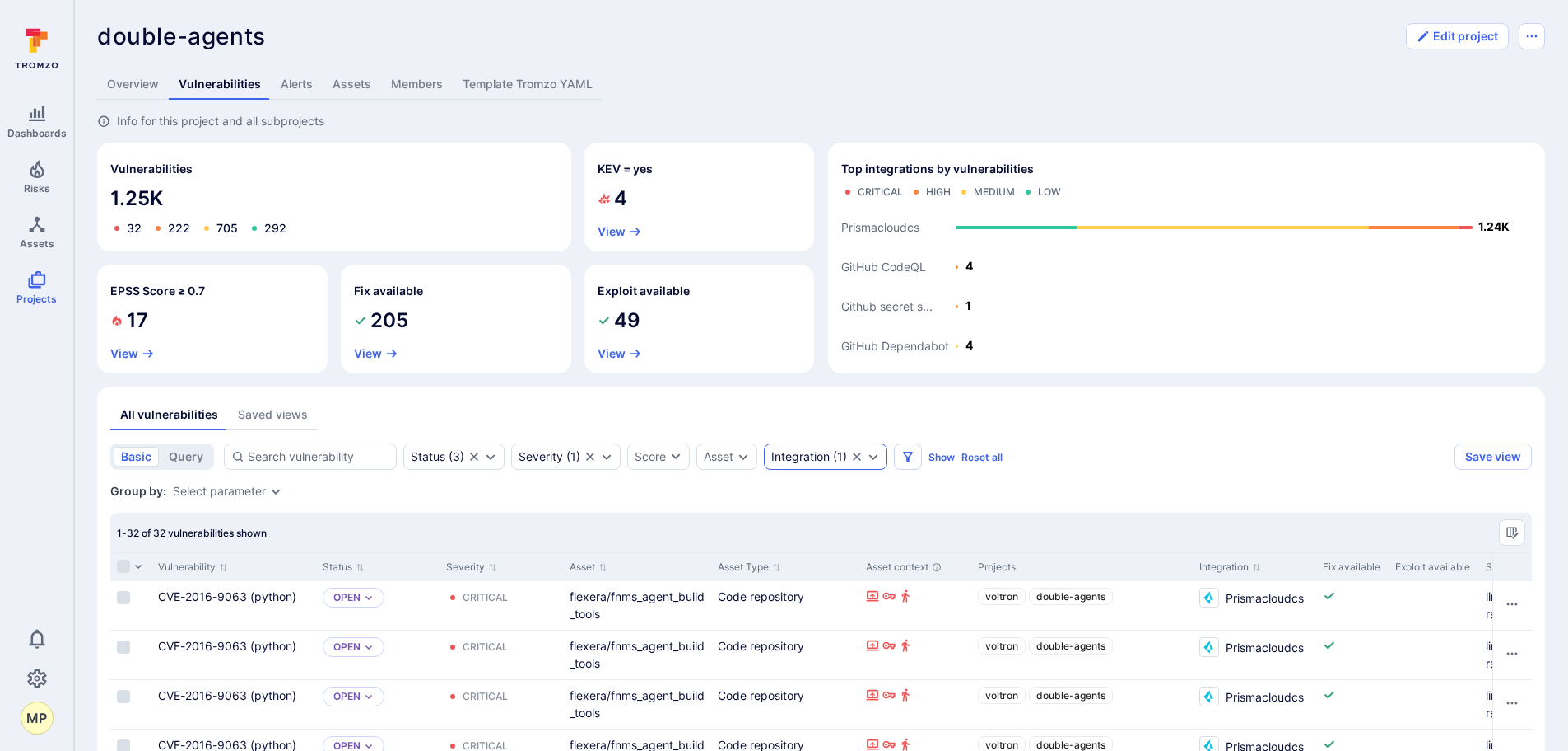
click at [872, 461] on icon "Expand dropdown" at bounding box center [874, 457] width 14 height 14
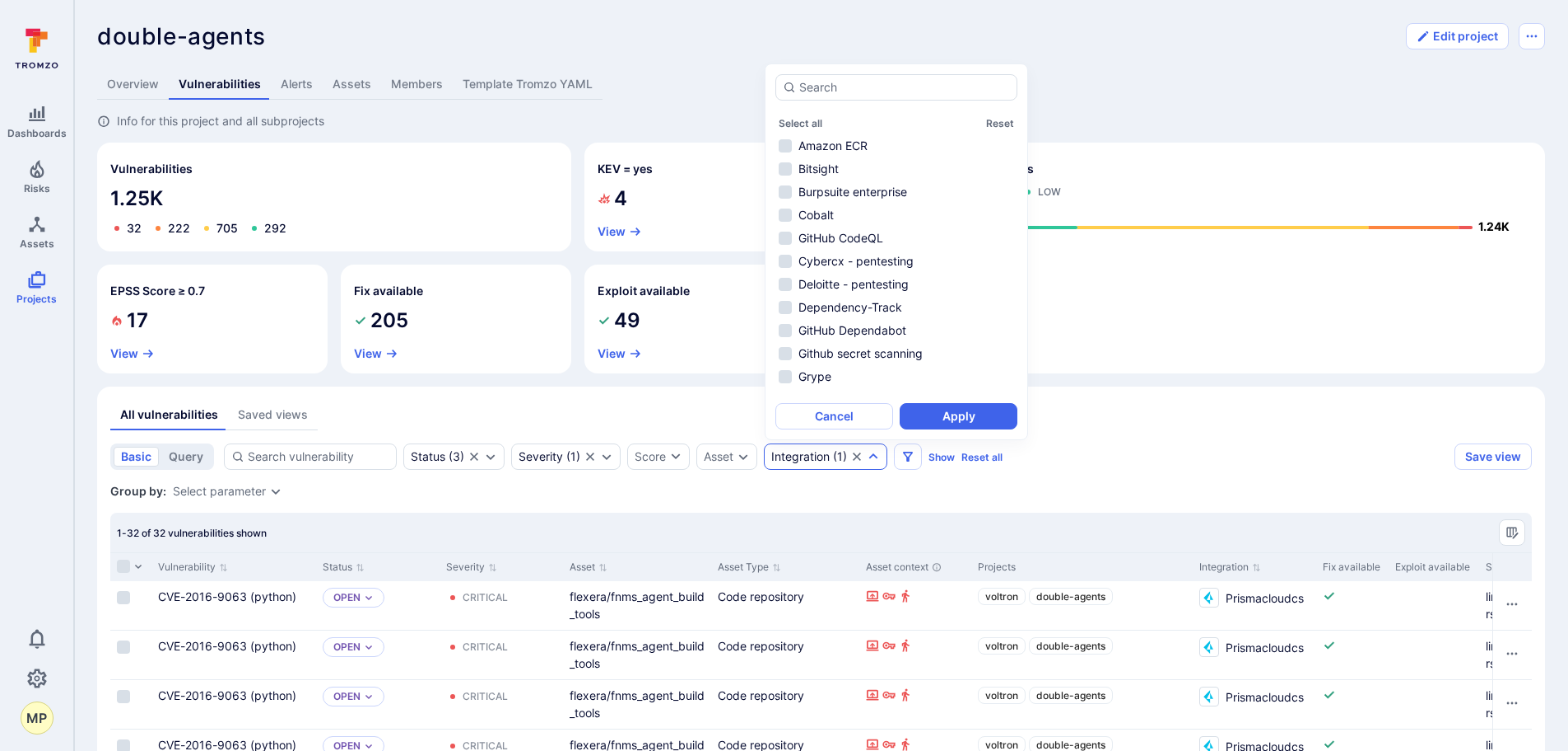
scroll to position [85, 0]
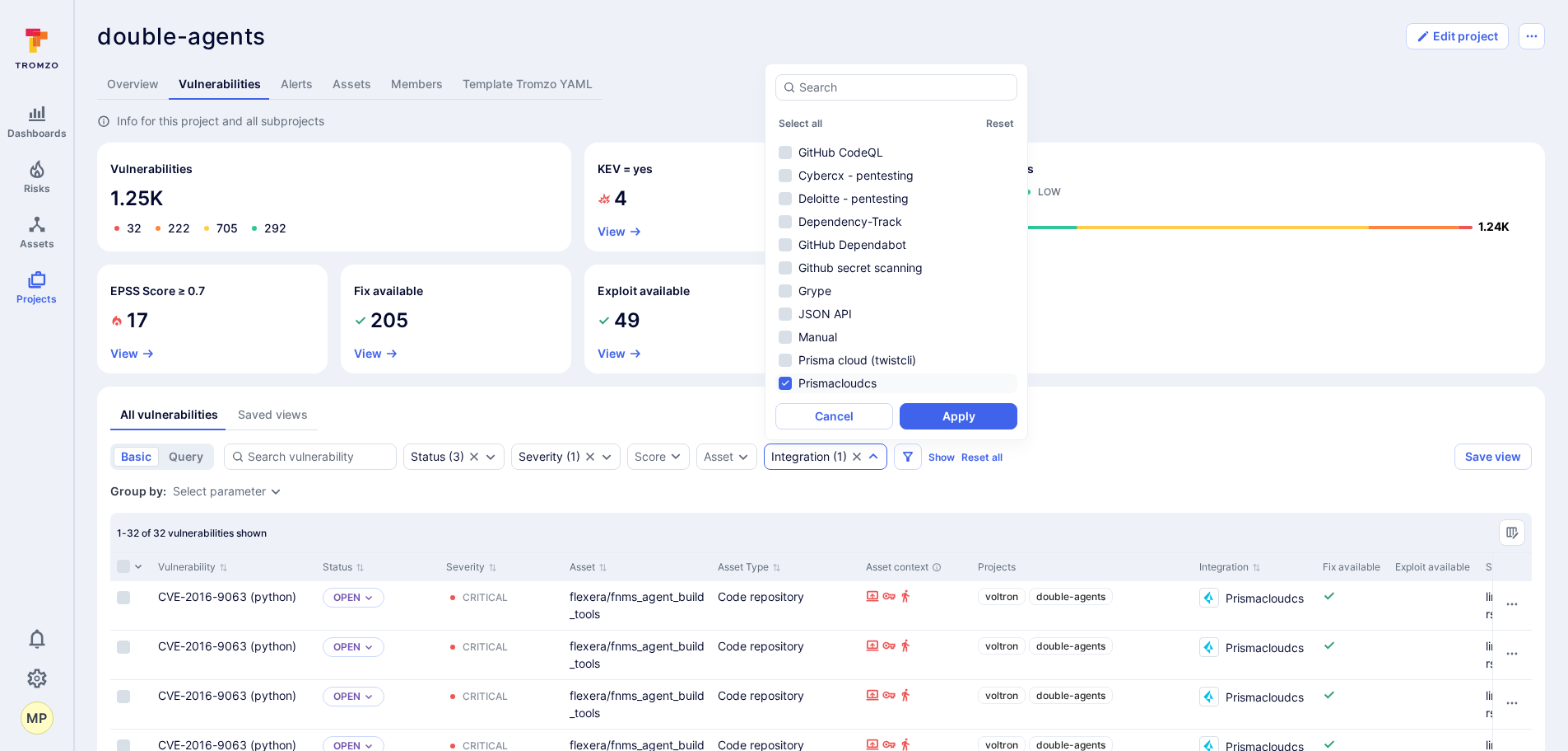
click at [815, 382] on li "Prismacloudcs" at bounding box center [896, 383] width 242 height 19
click at [939, 406] on button "Apply" at bounding box center [958, 416] width 117 height 26
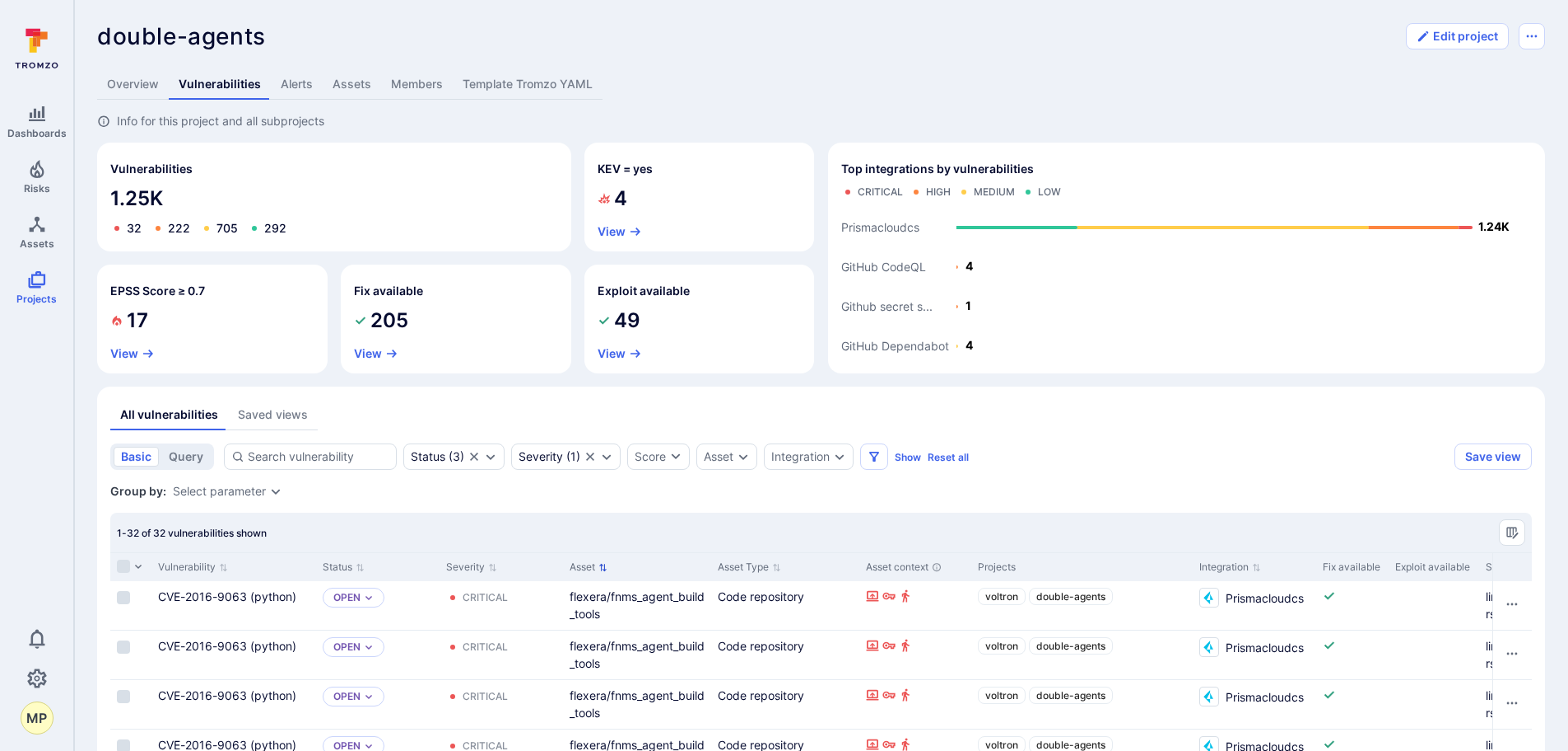
click at [604, 569] on icon "Sort by Asset" at bounding box center [603, 566] width 9 height 9
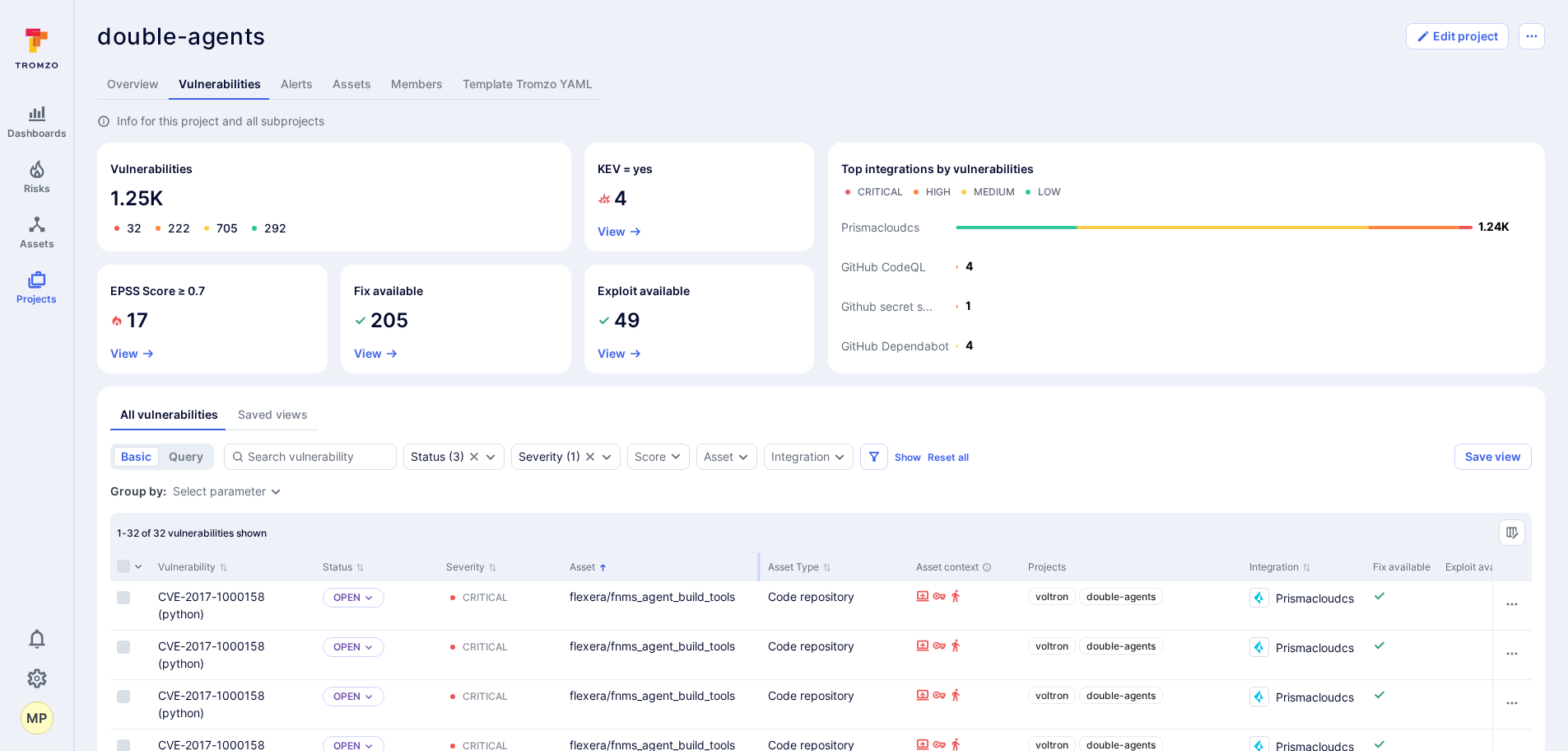
drag, startPoint x: 709, startPoint y: 571, endPoint x: 766, endPoint y: 559, distance: 58.2
click at [759, 561] on div at bounding box center [759, 566] width 3 height 28
click at [729, 460] on div "Asset" at bounding box center [718, 457] width 30 height 14
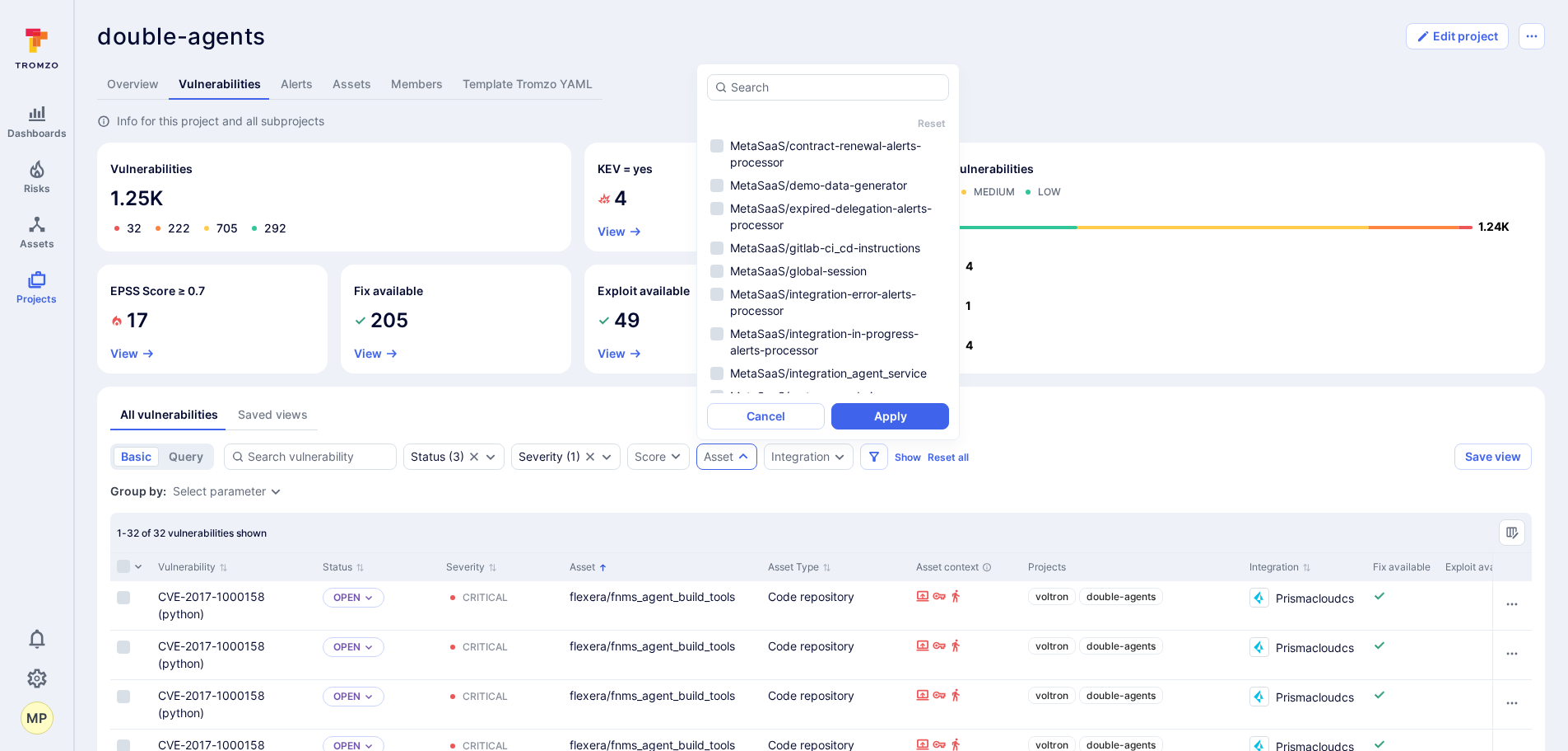
click at [794, 414] on button "Cancel" at bounding box center [765, 416] width 117 height 26
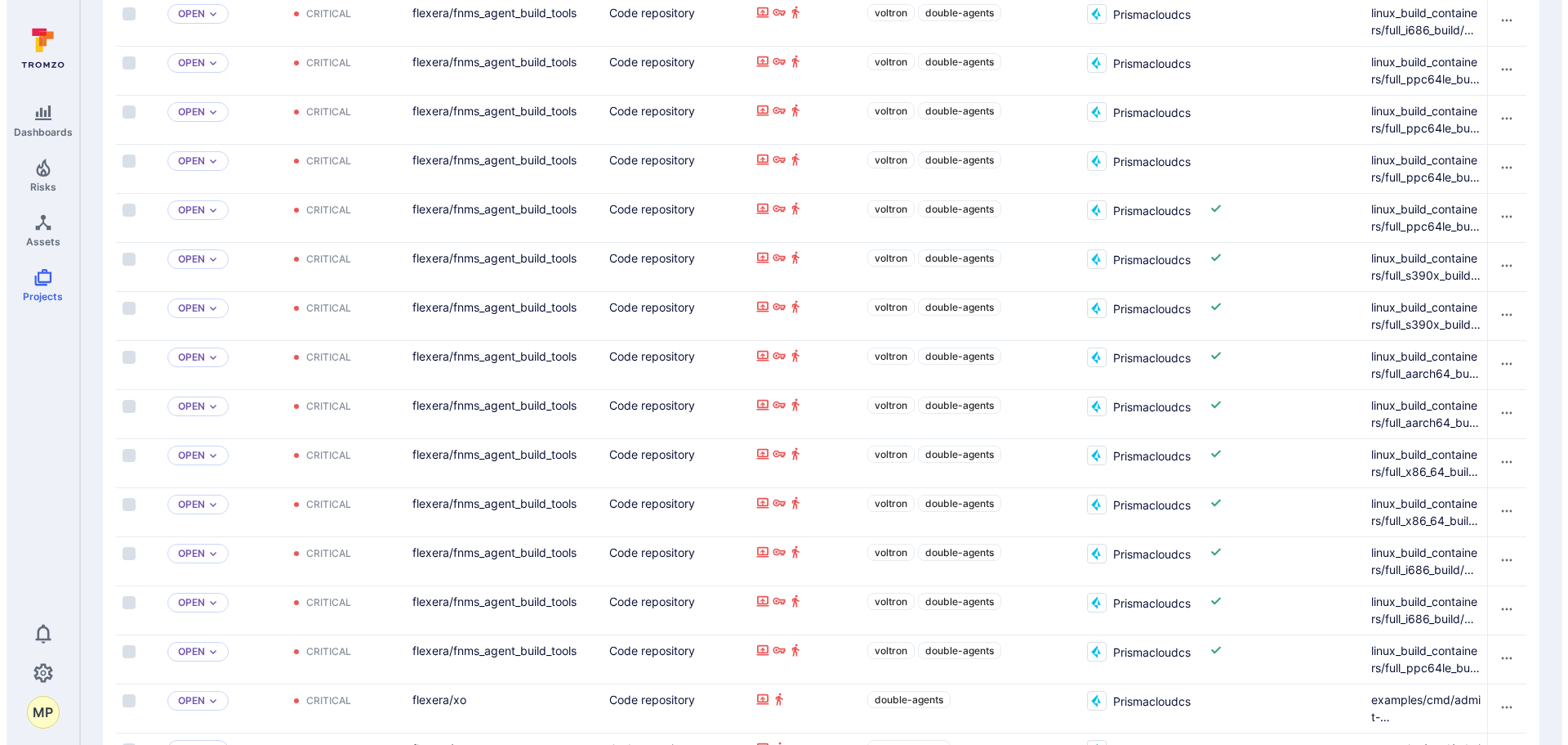
scroll to position [1445, 0]
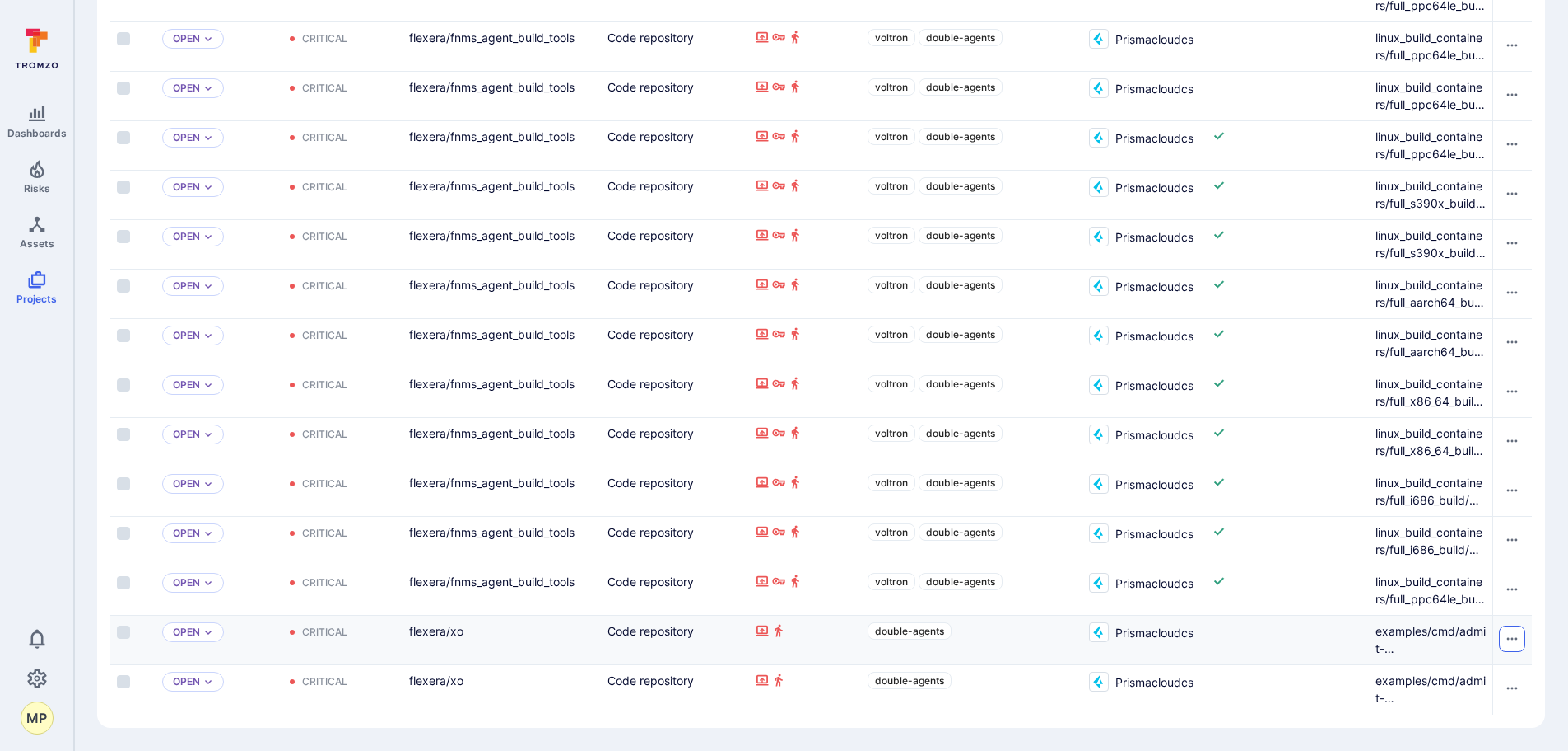
click at [1511, 632] on icon "Row actions menu" at bounding box center [1513, 638] width 14 height 14
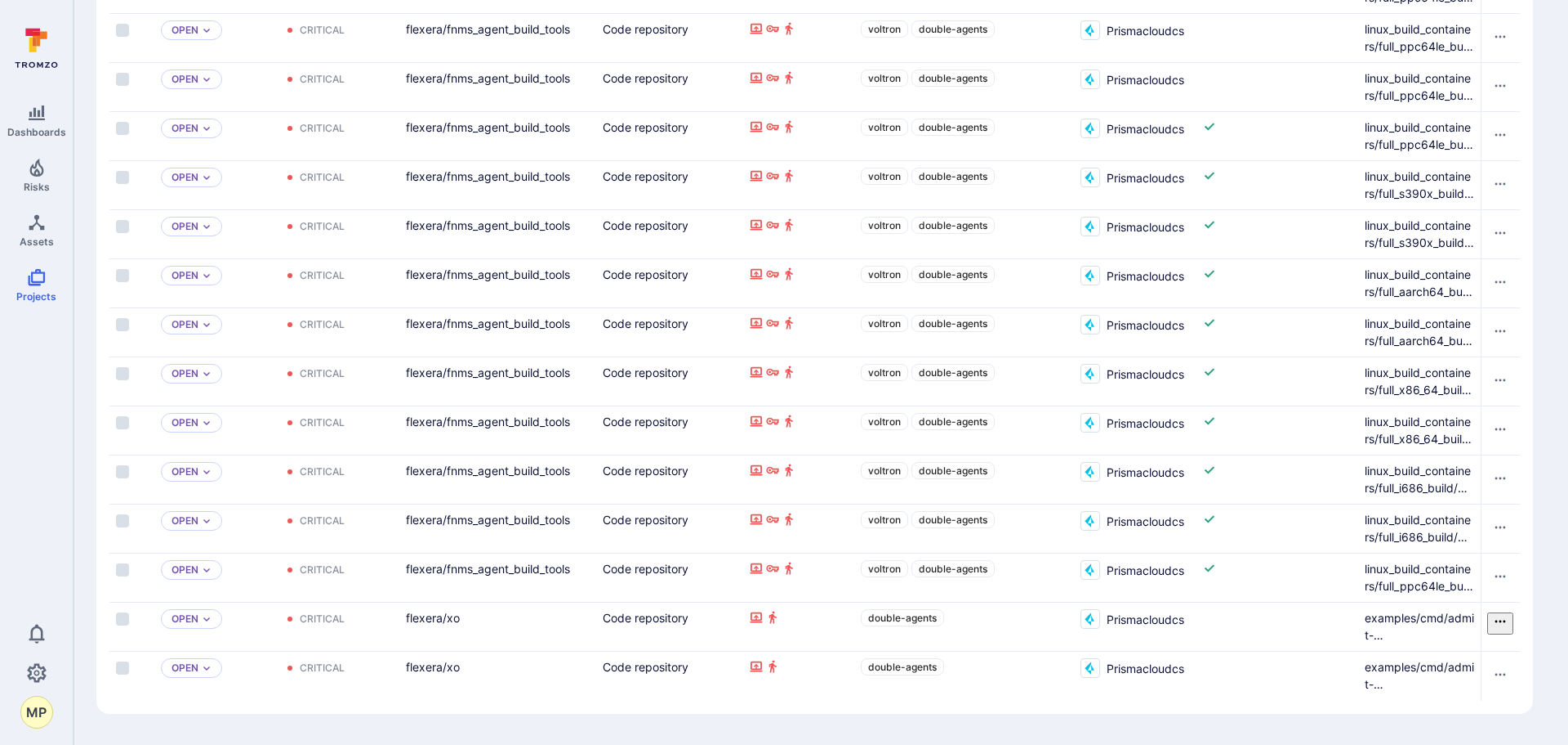
click at [1486, 744] on li "Open vulnerability" at bounding box center [795, 757] width 1524 height 17
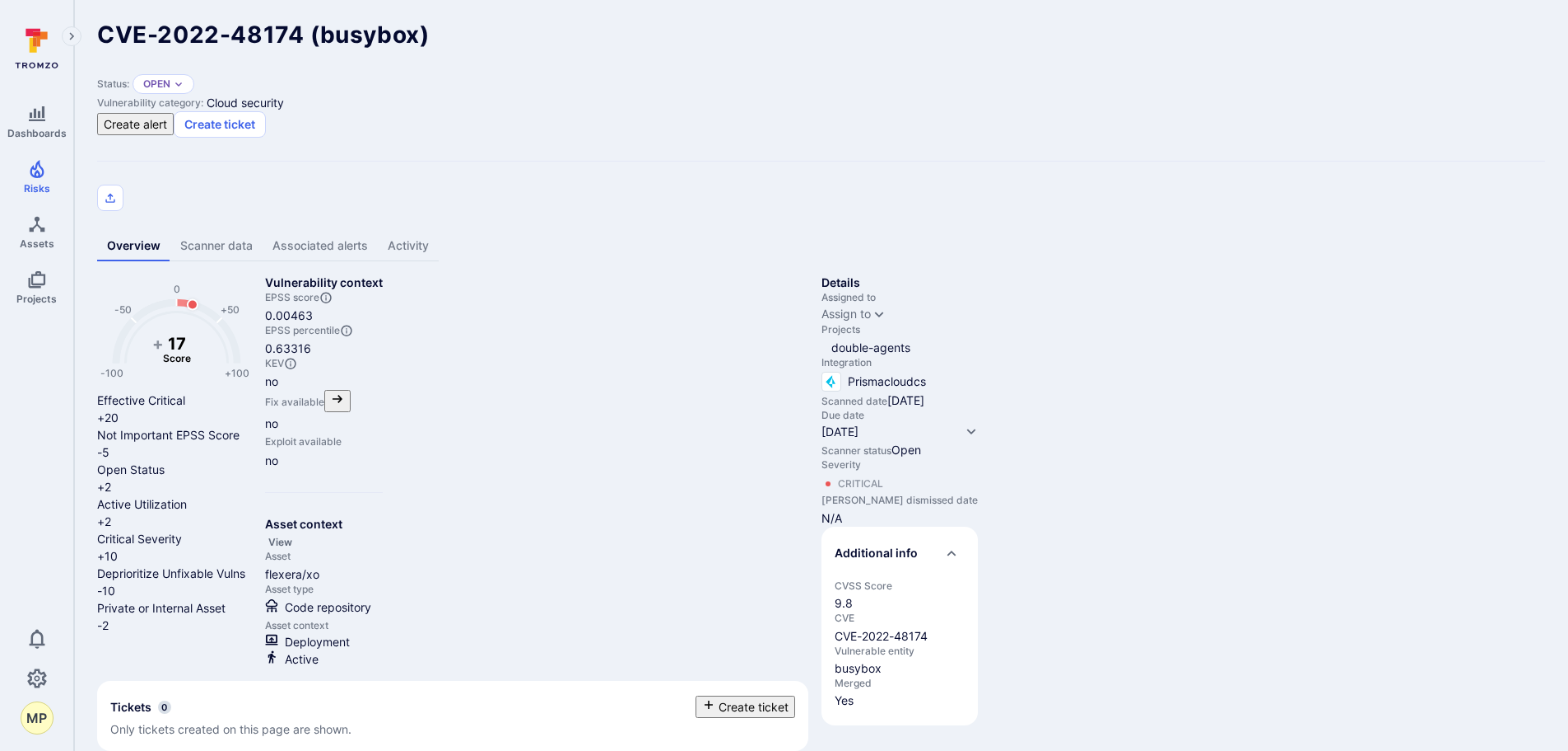
click at [229, 230] on link "Scanner data" at bounding box center [217, 245] width 92 height 30
